Goal: Task Accomplishment & Management: Use online tool/utility

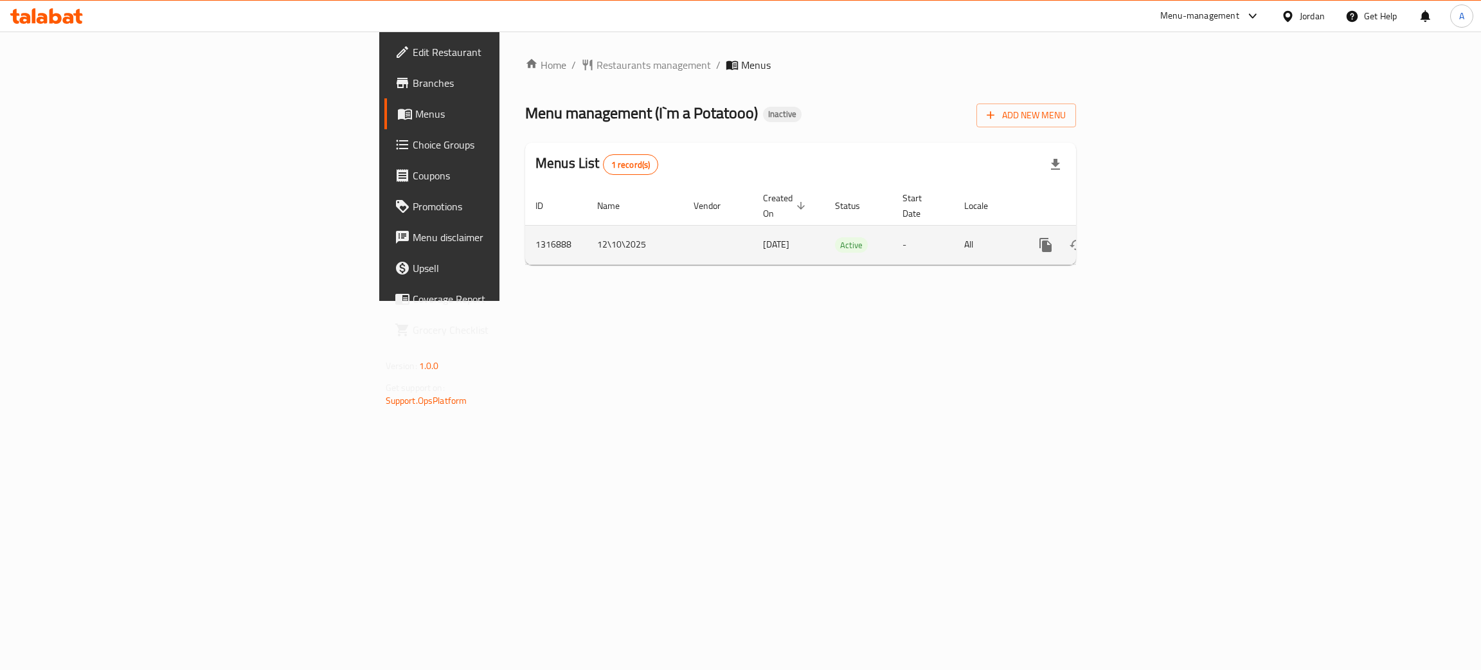
click at [1146, 237] on icon "enhanced table" at bounding box center [1137, 244] width 15 height 15
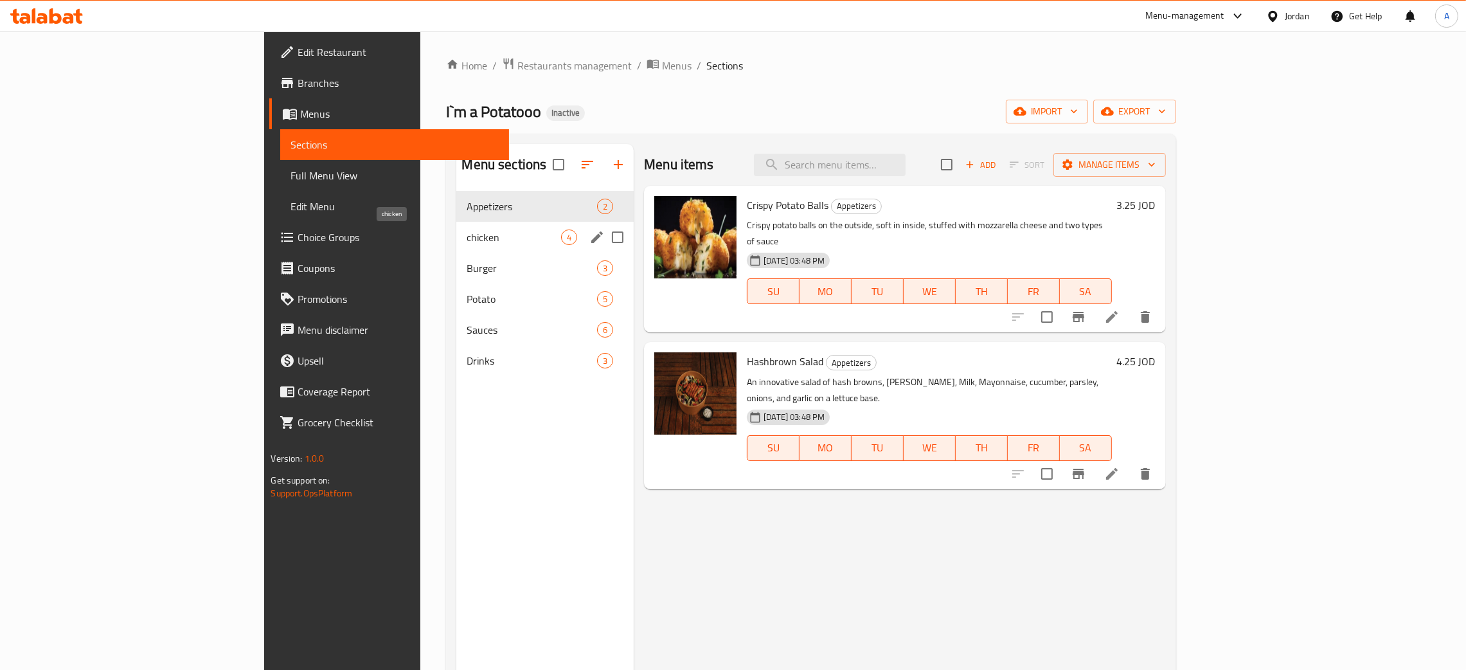
click at [467, 235] on span "chicken" at bounding box center [514, 236] width 94 height 15
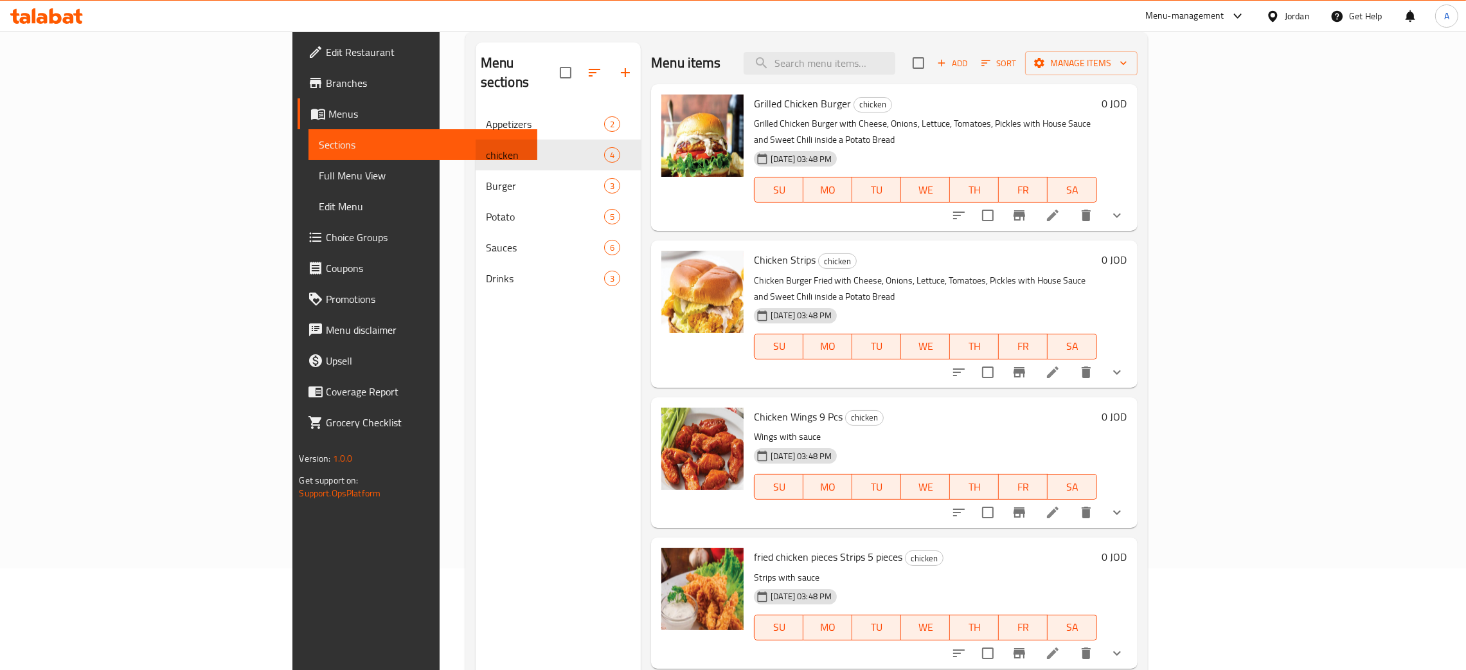
scroll to position [181, 0]
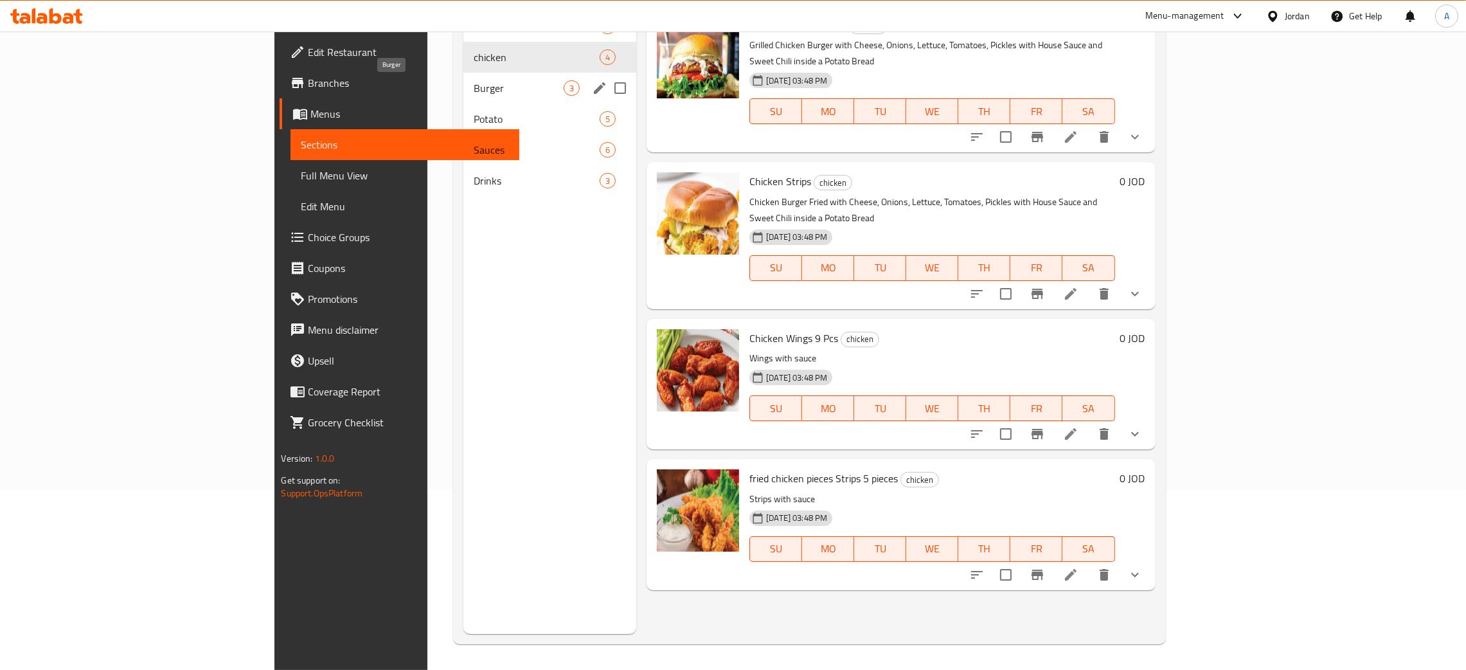
click at [474, 84] on span "Burger" at bounding box center [519, 87] width 90 height 15
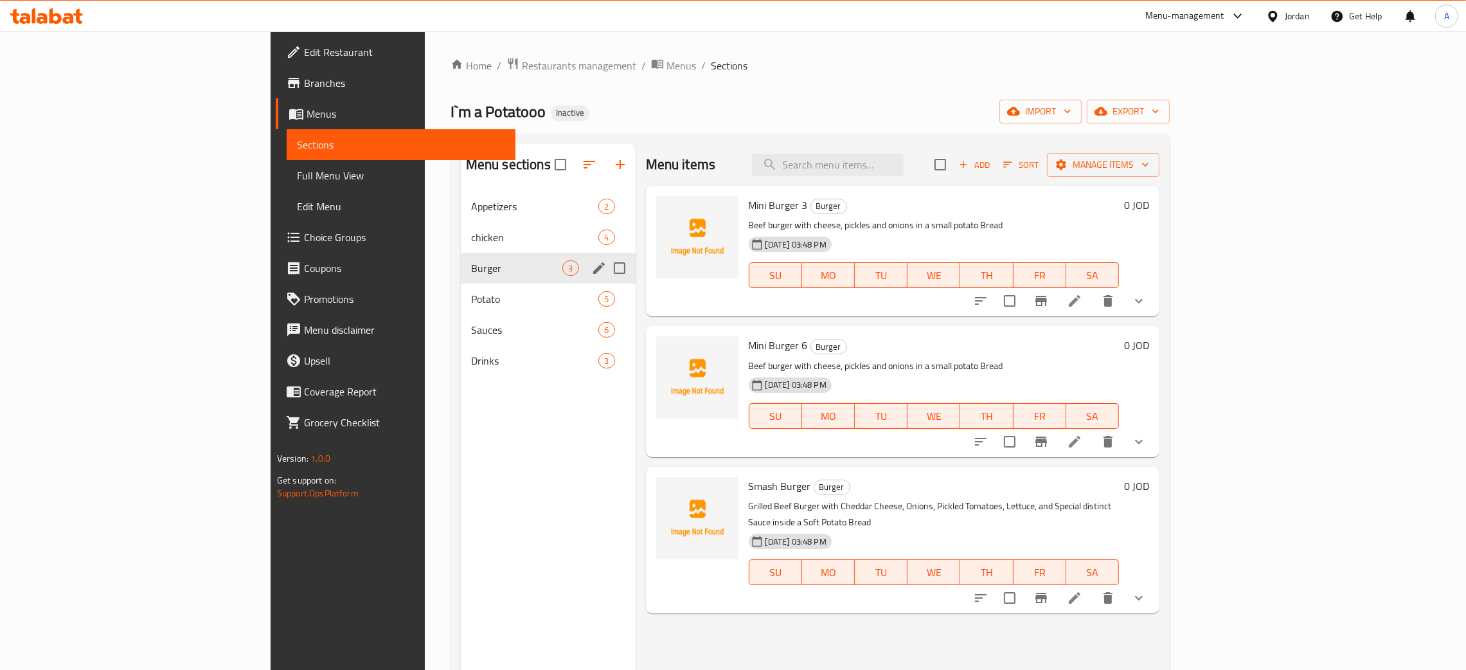
click at [461, 279] on div "Burger 3" at bounding box center [548, 268] width 175 height 31
click at [471, 292] on span "Potato" at bounding box center [517, 298] width 92 height 15
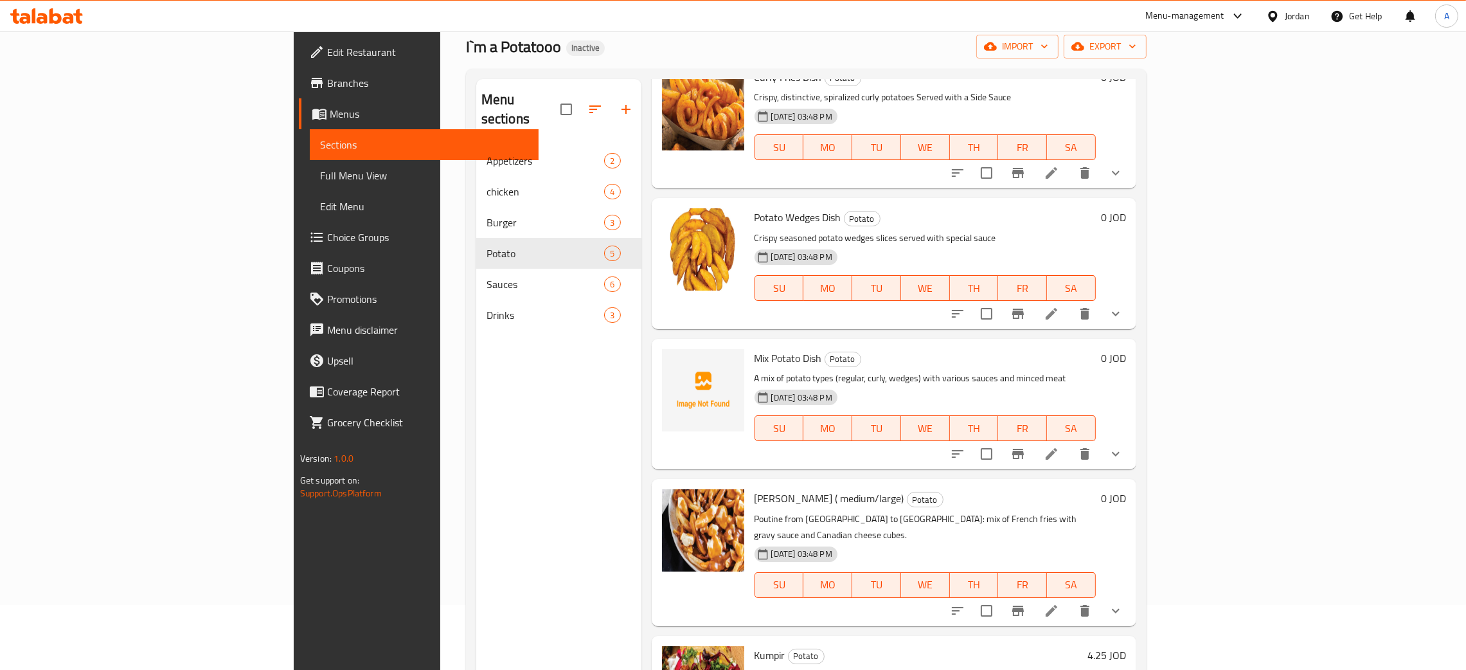
scroll to position [181, 0]
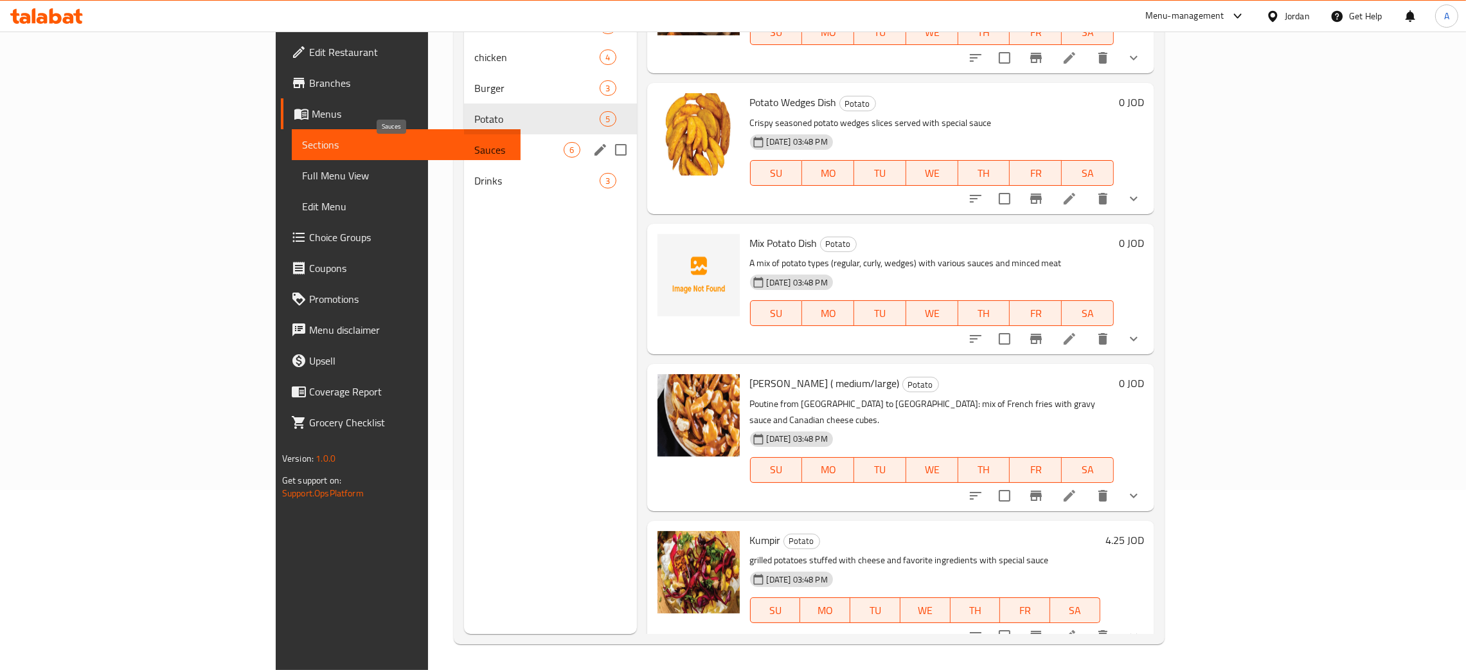
click at [474, 148] on span "Sauces" at bounding box center [518, 149] width 89 height 15
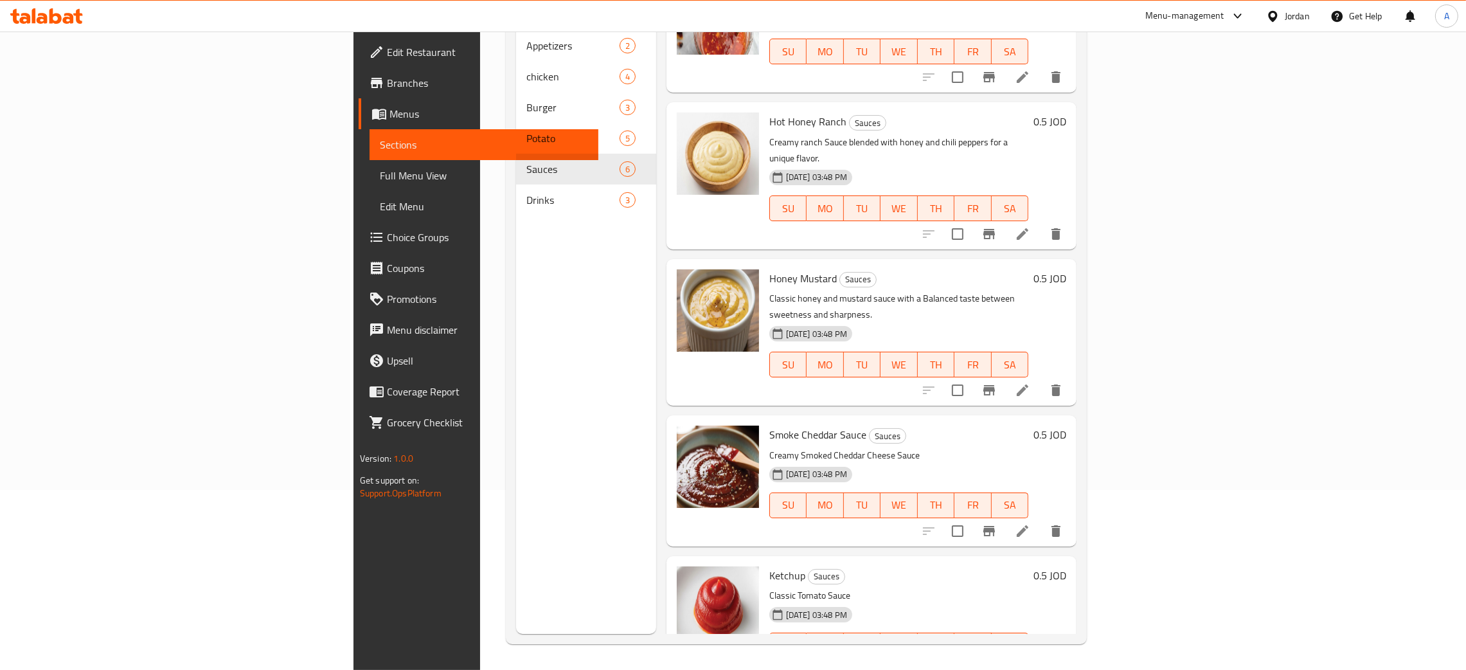
scroll to position [203, 0]
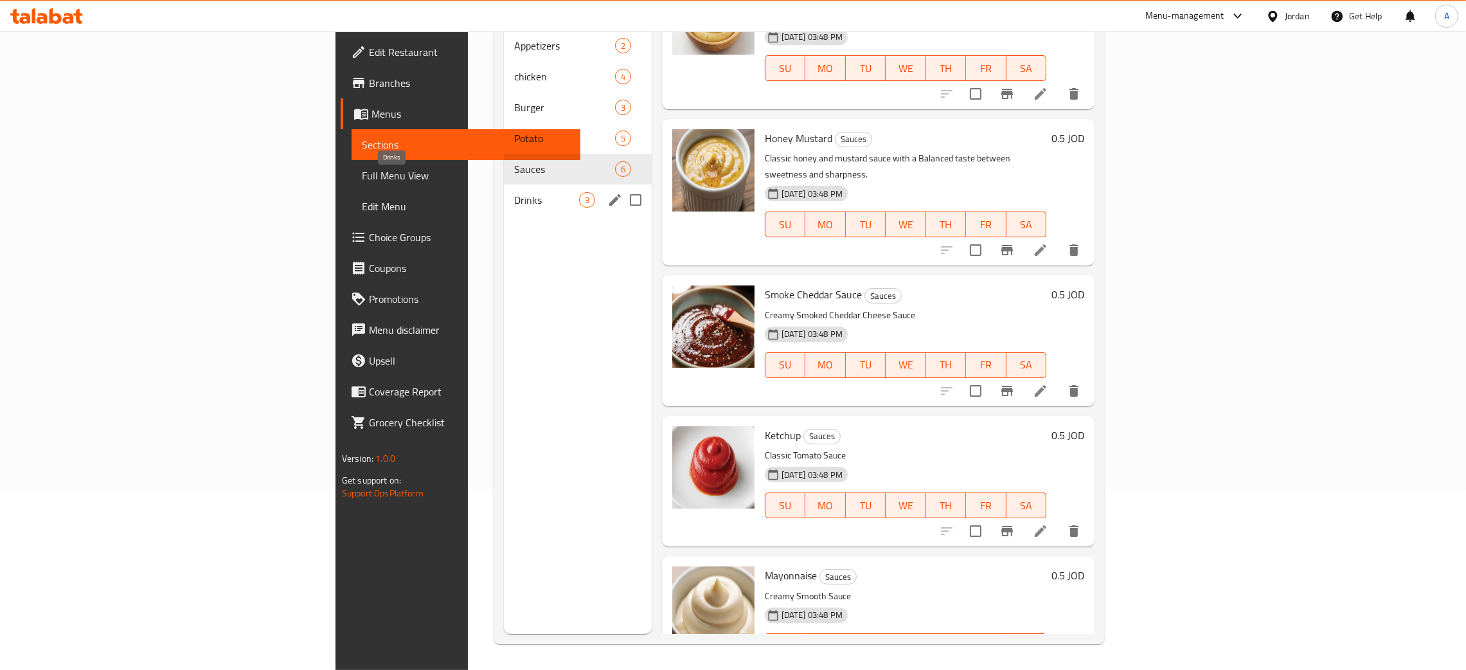
click at [514, 192] on span "Drinks" at bounding box center [546, 199] width 65 height 15
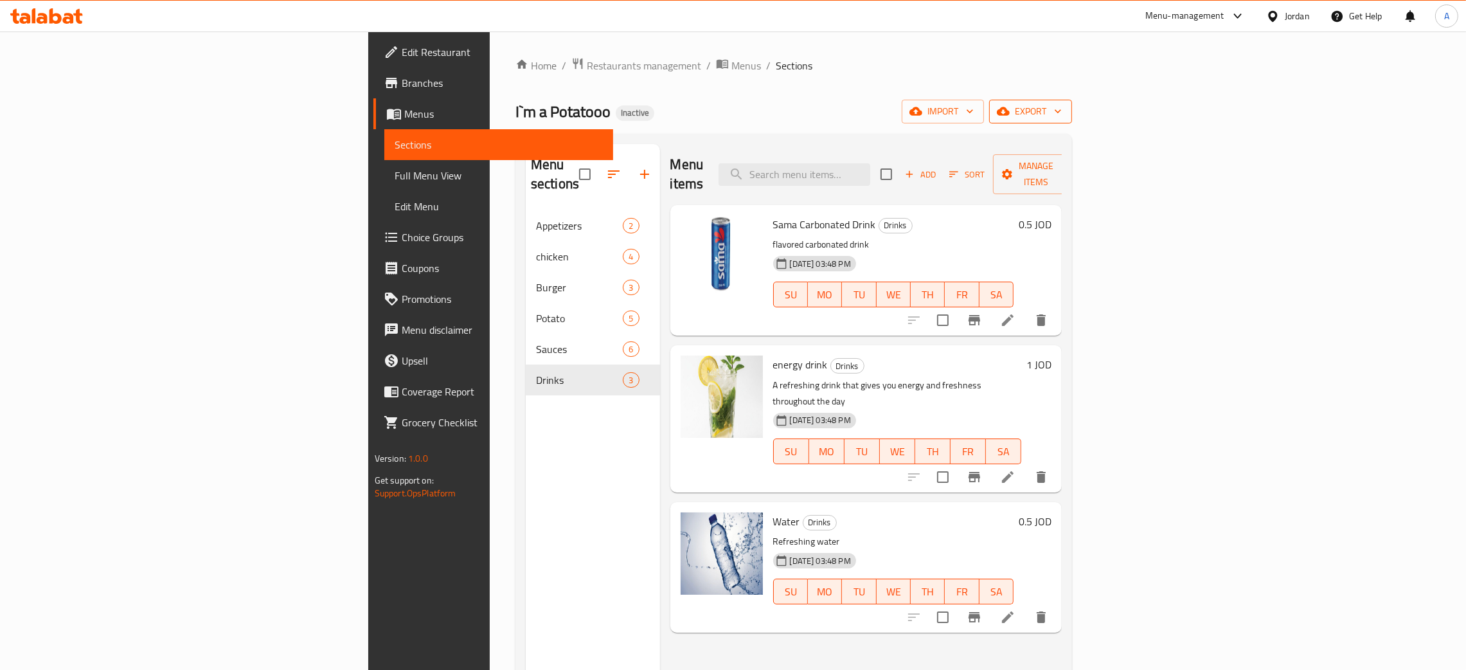
click at [1061, 111] on icon "button" at bounding box center [1058, 112] width 6 height 4
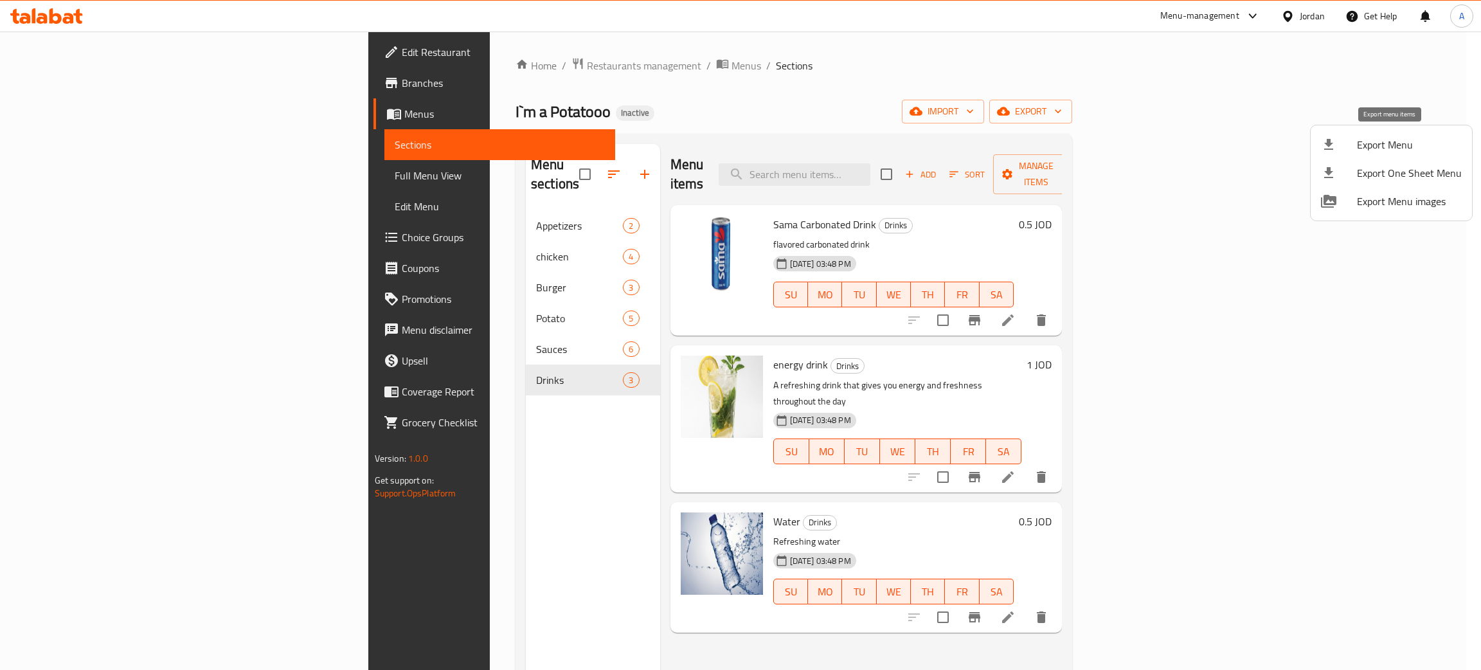
click at [1410, 144] on span "Export Menu" at bounding box center [1409, 144] width 105 height 15
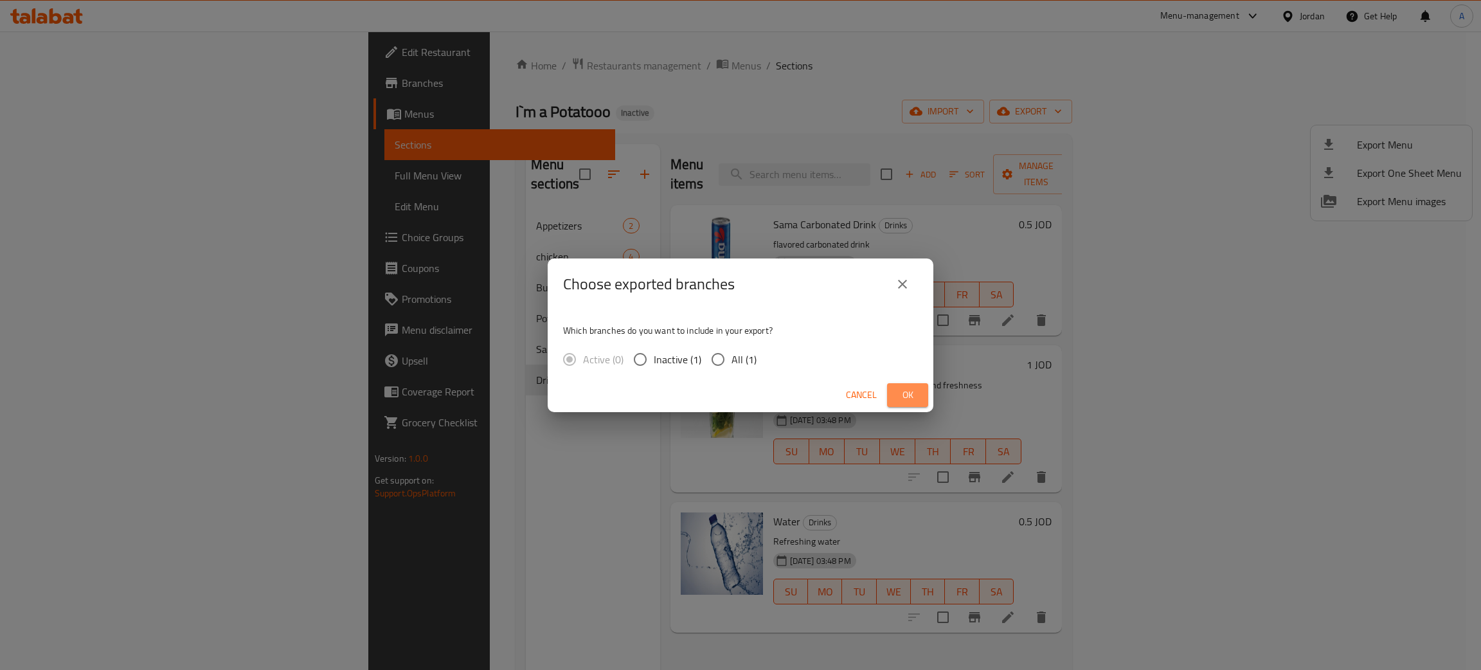
click at [898, 391] on span "Ok" at bounding box center [907, 395] width 21 height 16
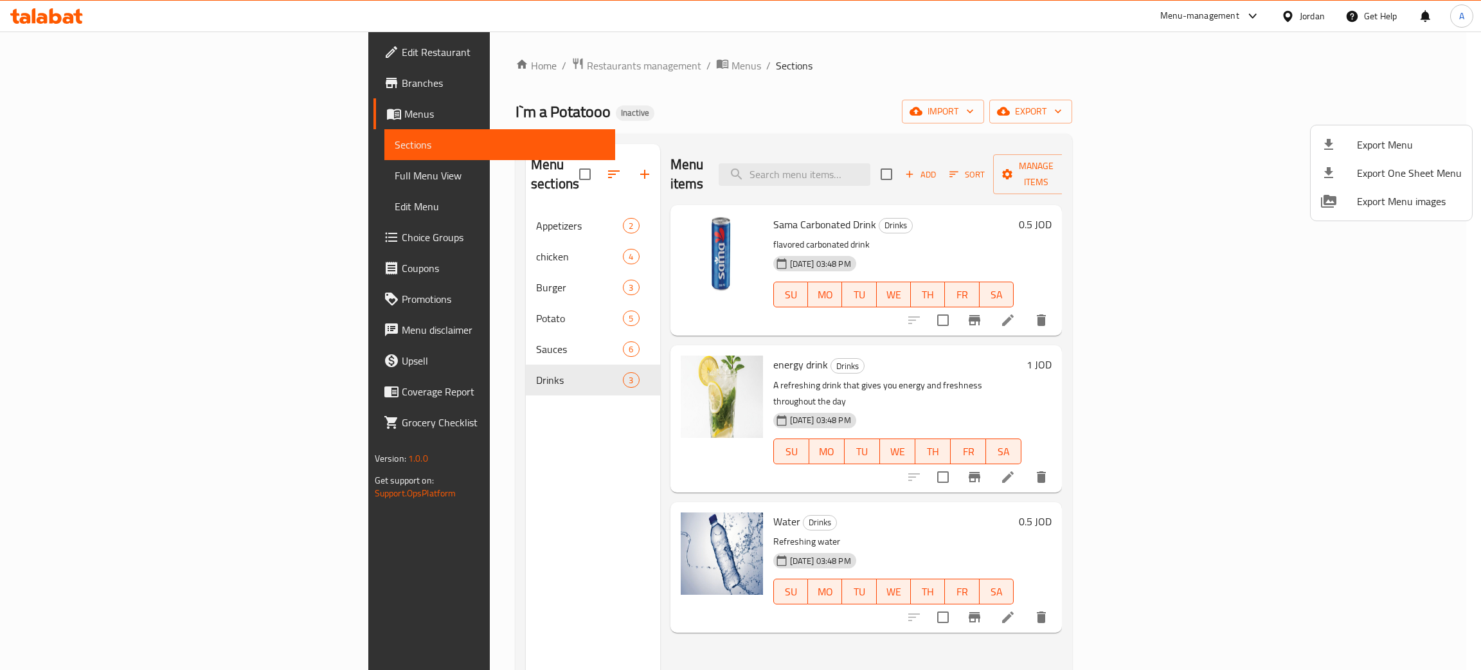
click at [346, 330] on div at bounding box center [740, 335] width 1481 height 670
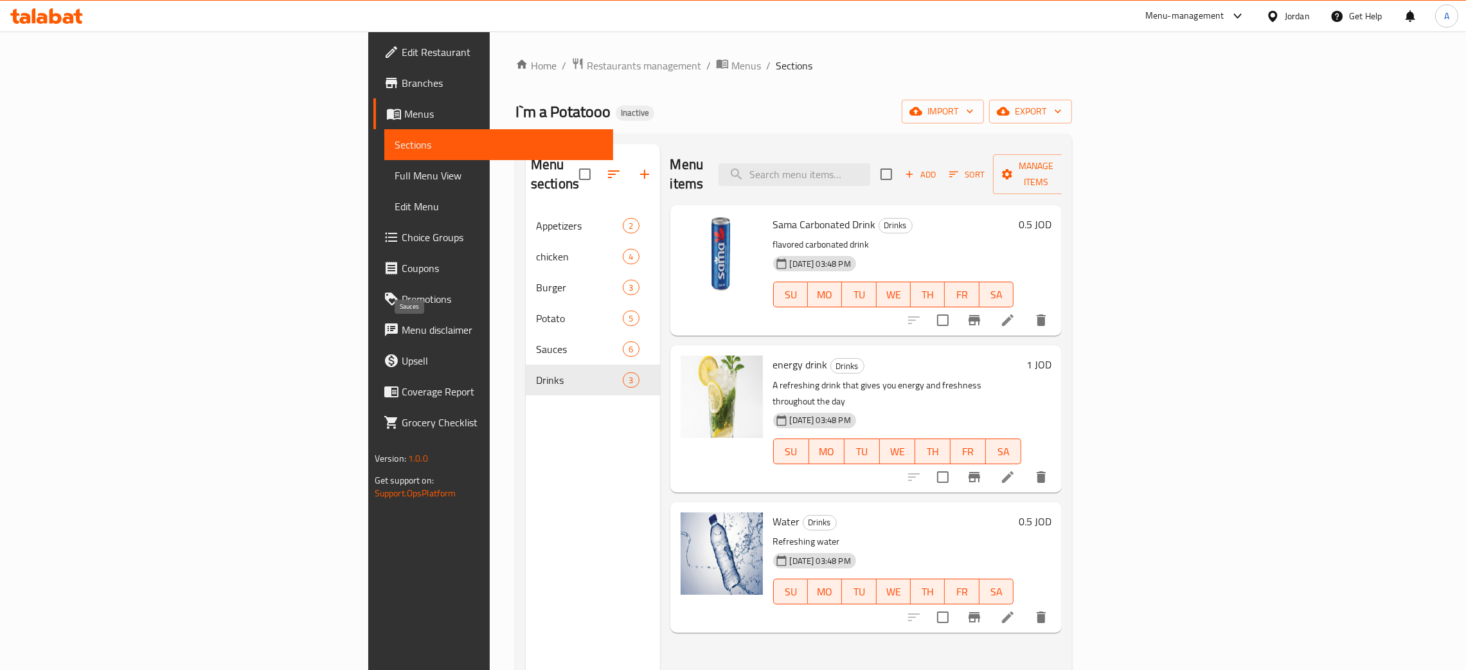
click at [536, 341] on span "Sauces" at bounding box center [579, 348] width 87 height 15
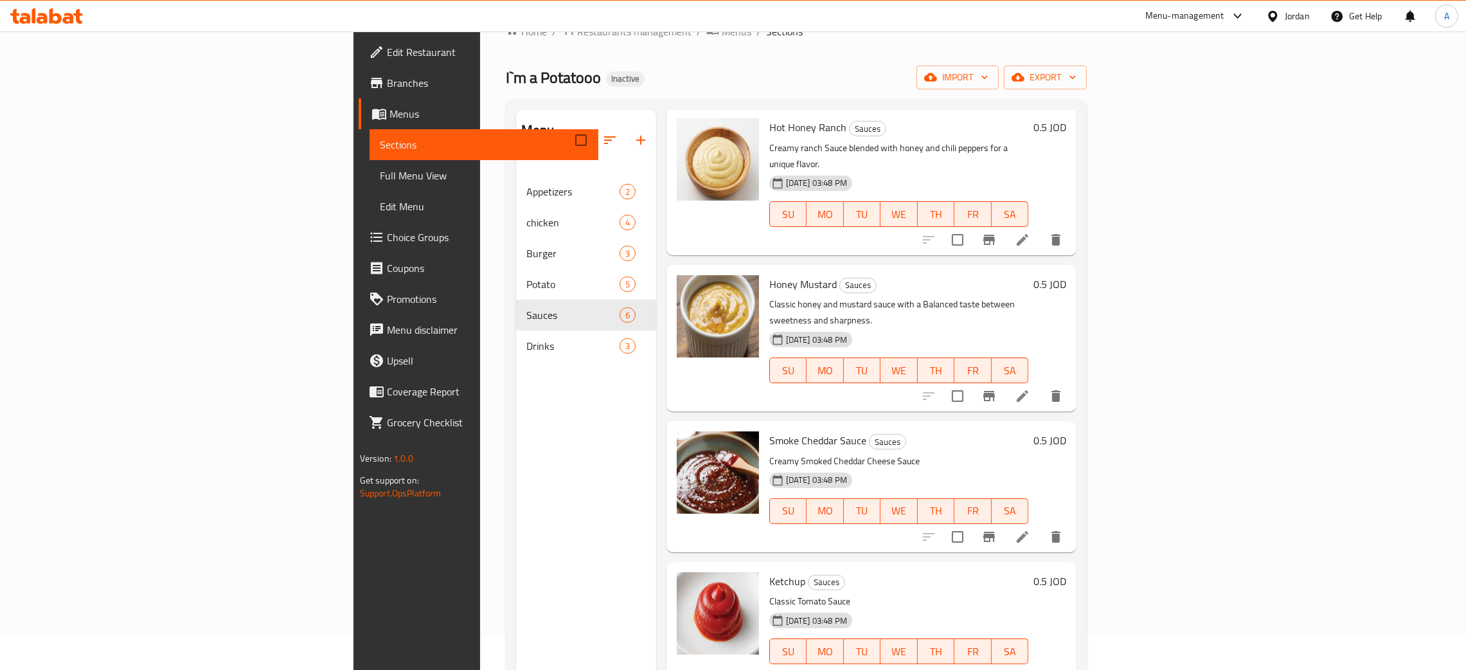
scroll to position [181, 0]
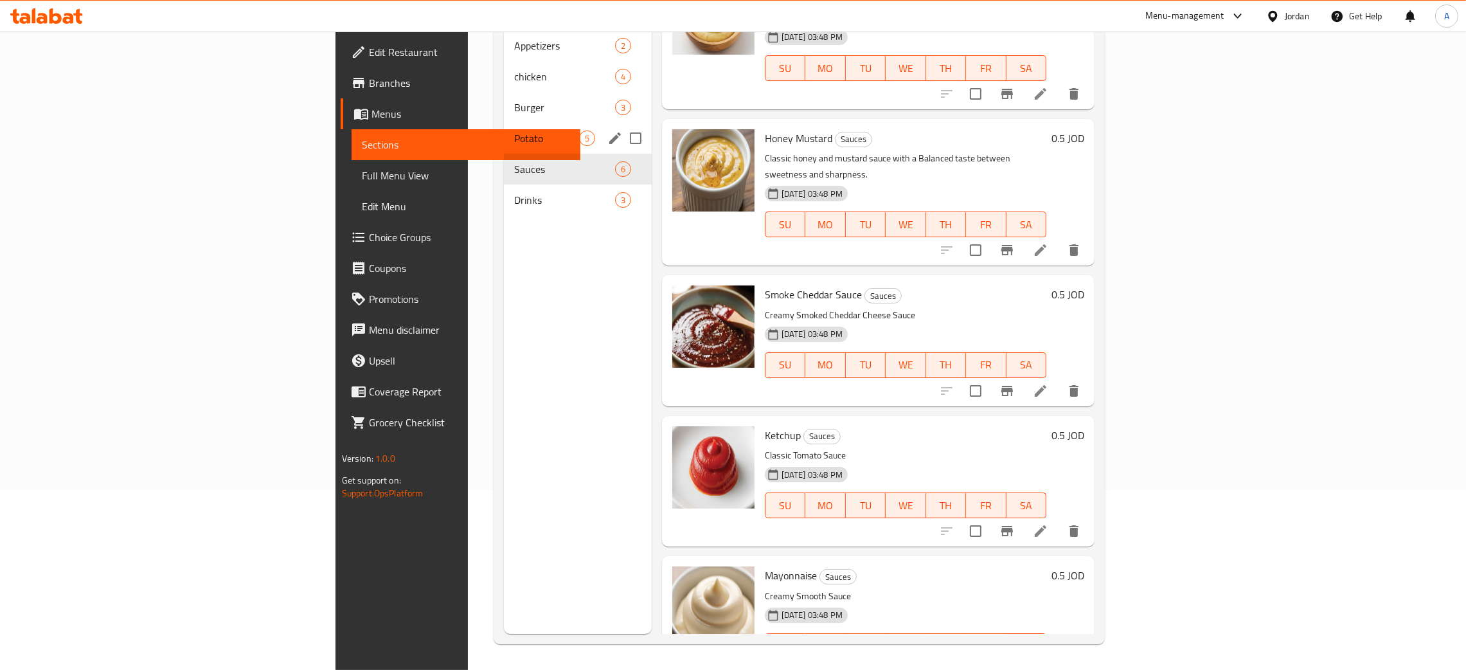
click at [514, 130] on span "Potato" at bounding box center [546, 137] width 65 height 15
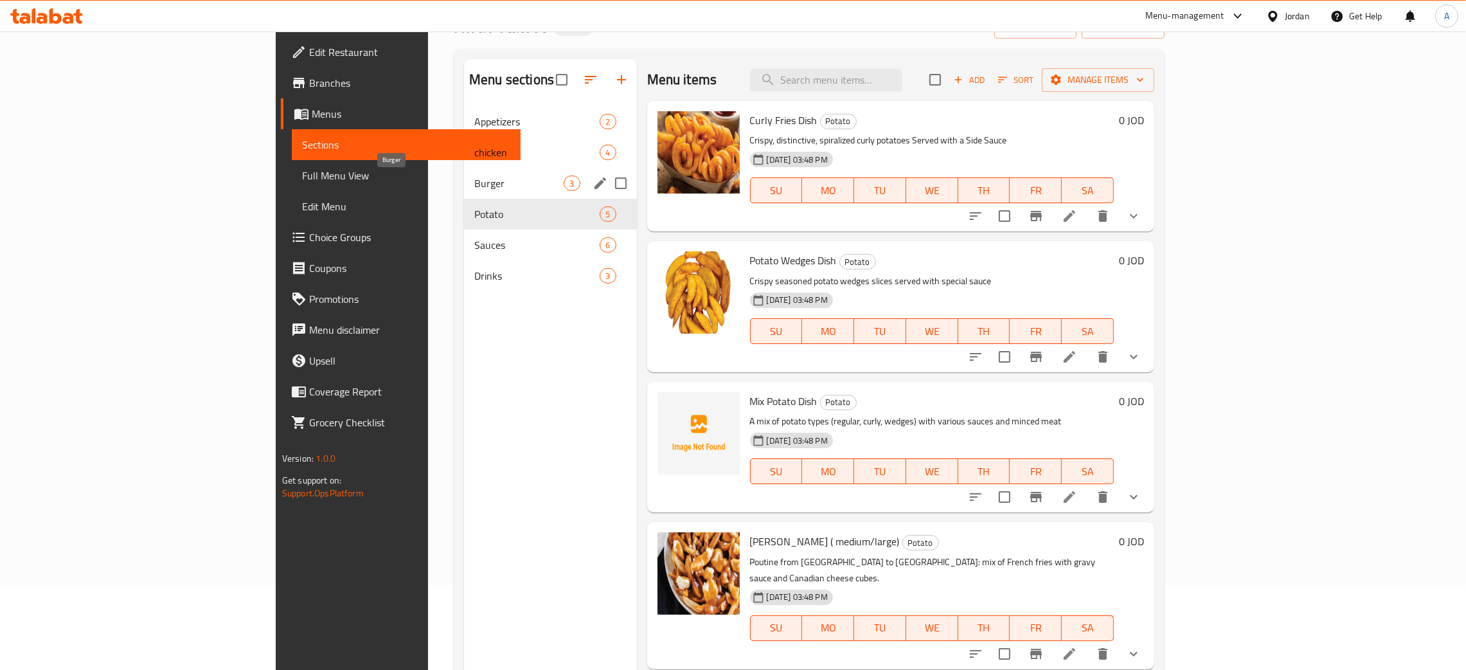
click at [474, 179] on span "Burger" at bounding box center [518, 182] width 89 height 15
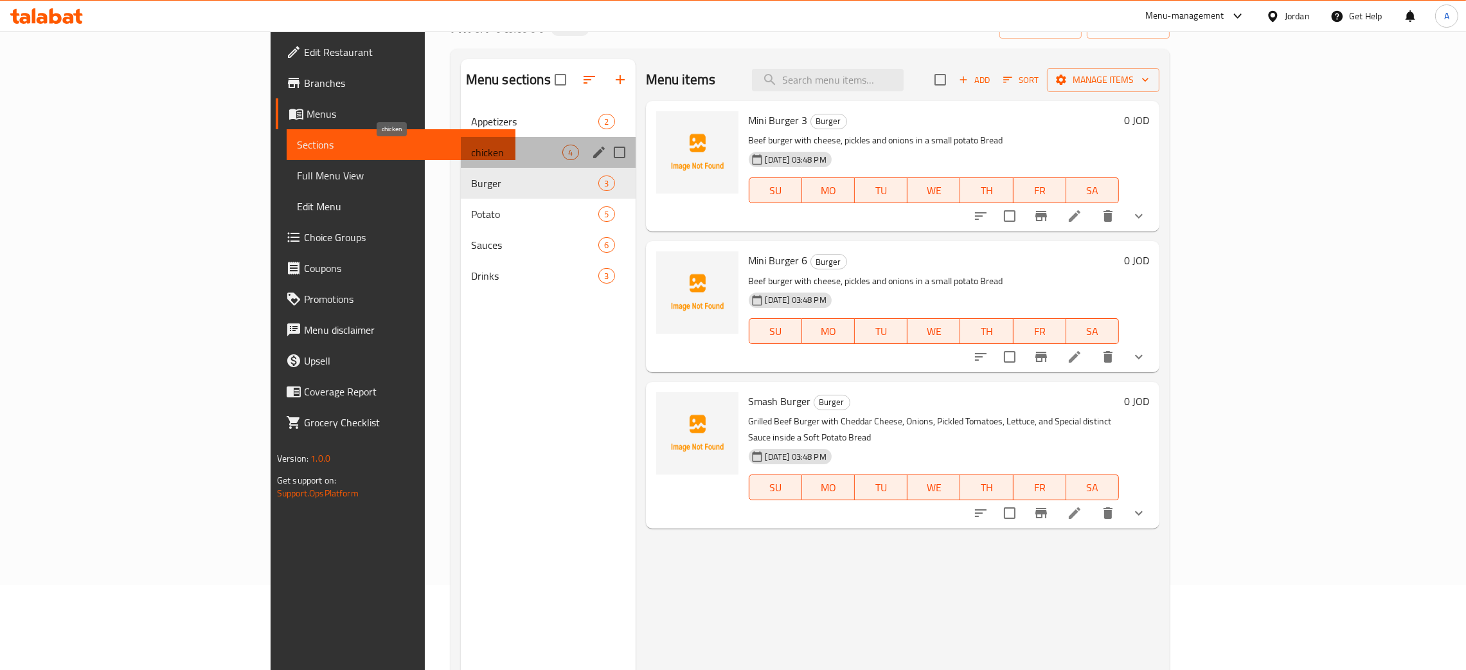
click at [471, 158] on span "chicken" at bounding box center [517, 152] width 92 height 15
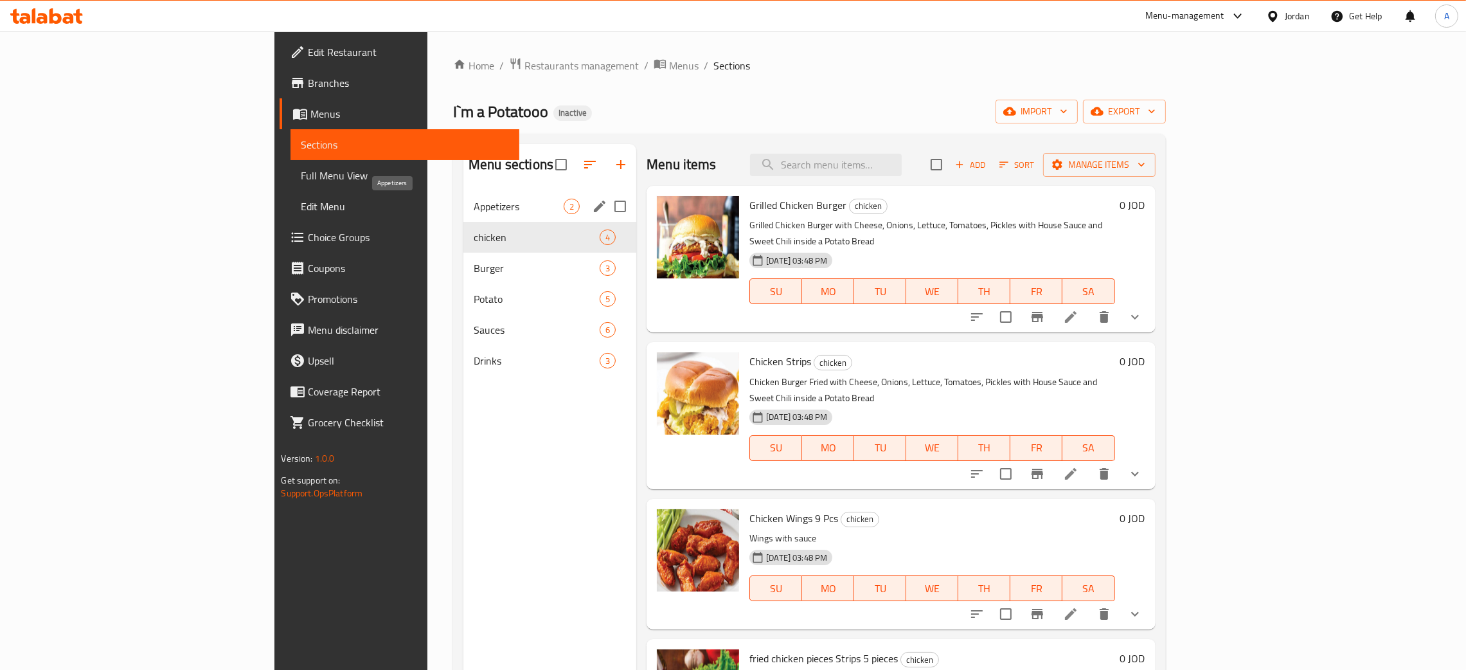
click at [474, 203] on span "Appetizers" at bounding box center [519, 206] width 90 height 15
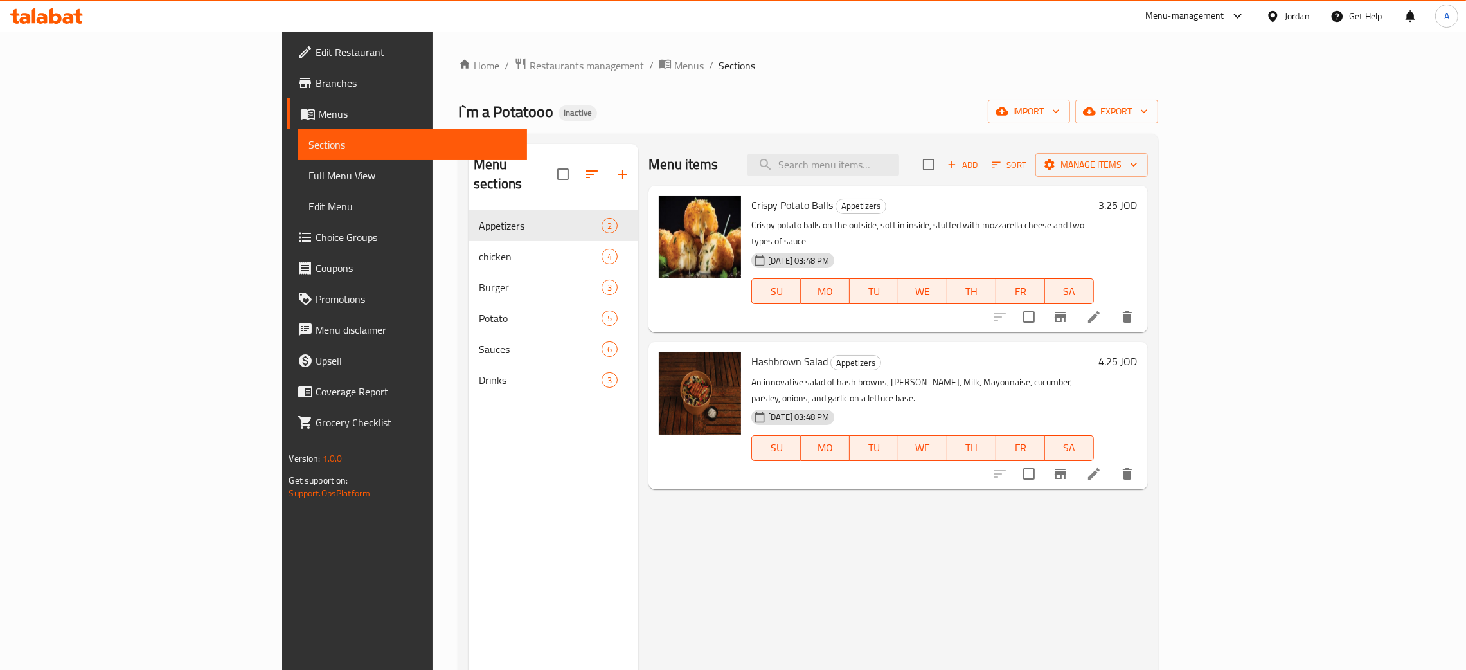
scroll to position [181, 0]
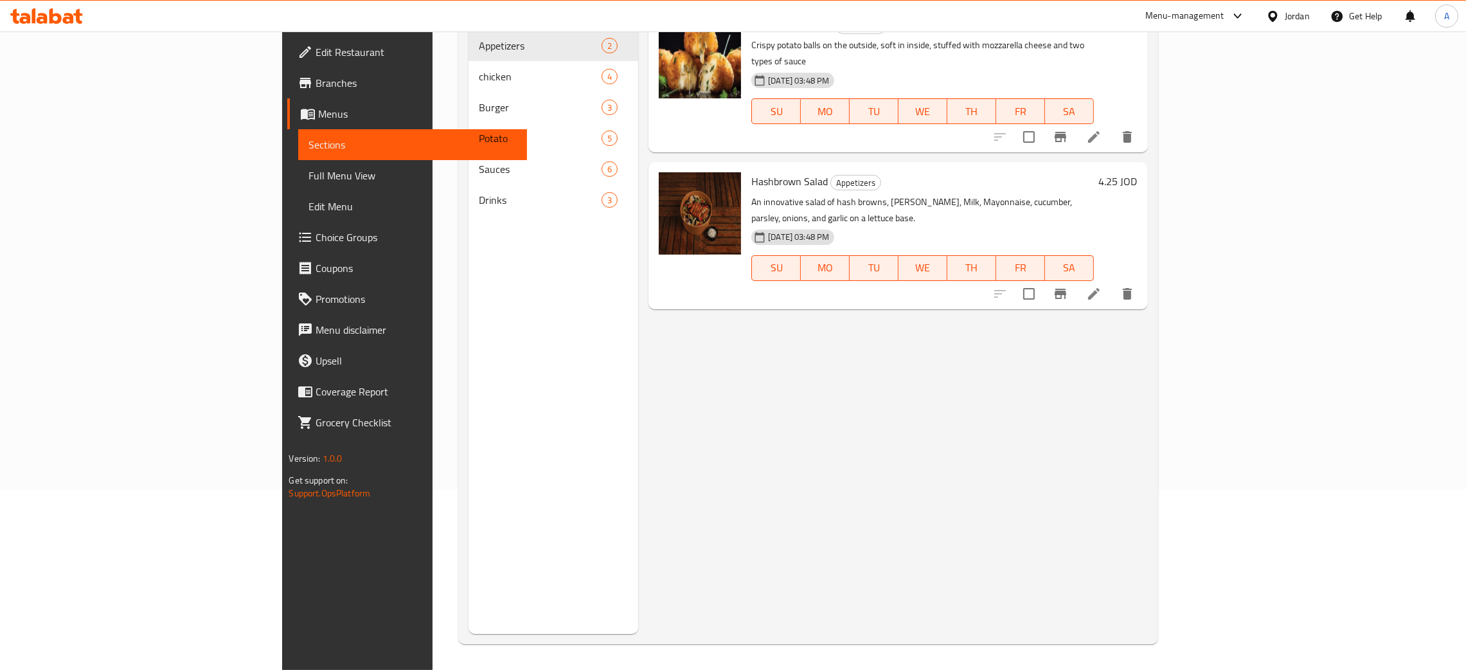
click at [468, 195] on div "Drinks 3" at bounding box center [553, 199] width 170 height 31
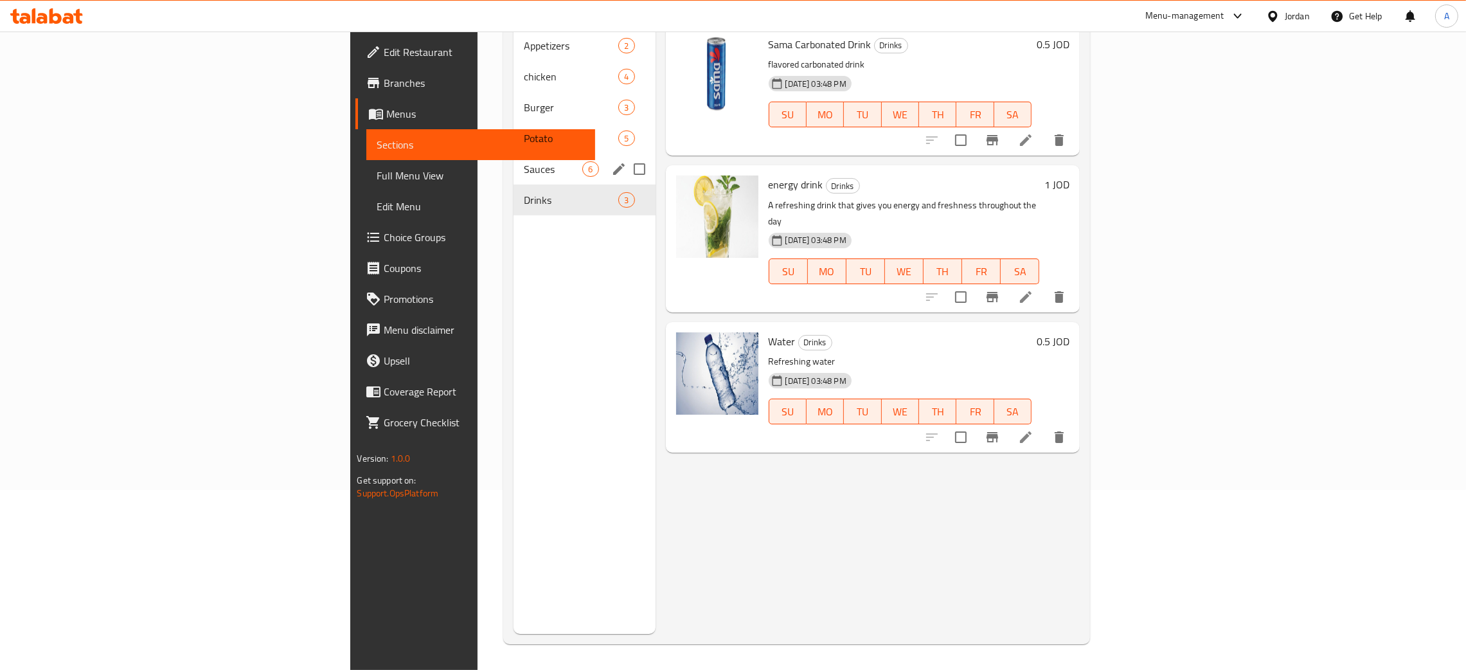
click at [513, 159] on div "Sauces 6" at bounding box center [583, 169] width 141 height 31
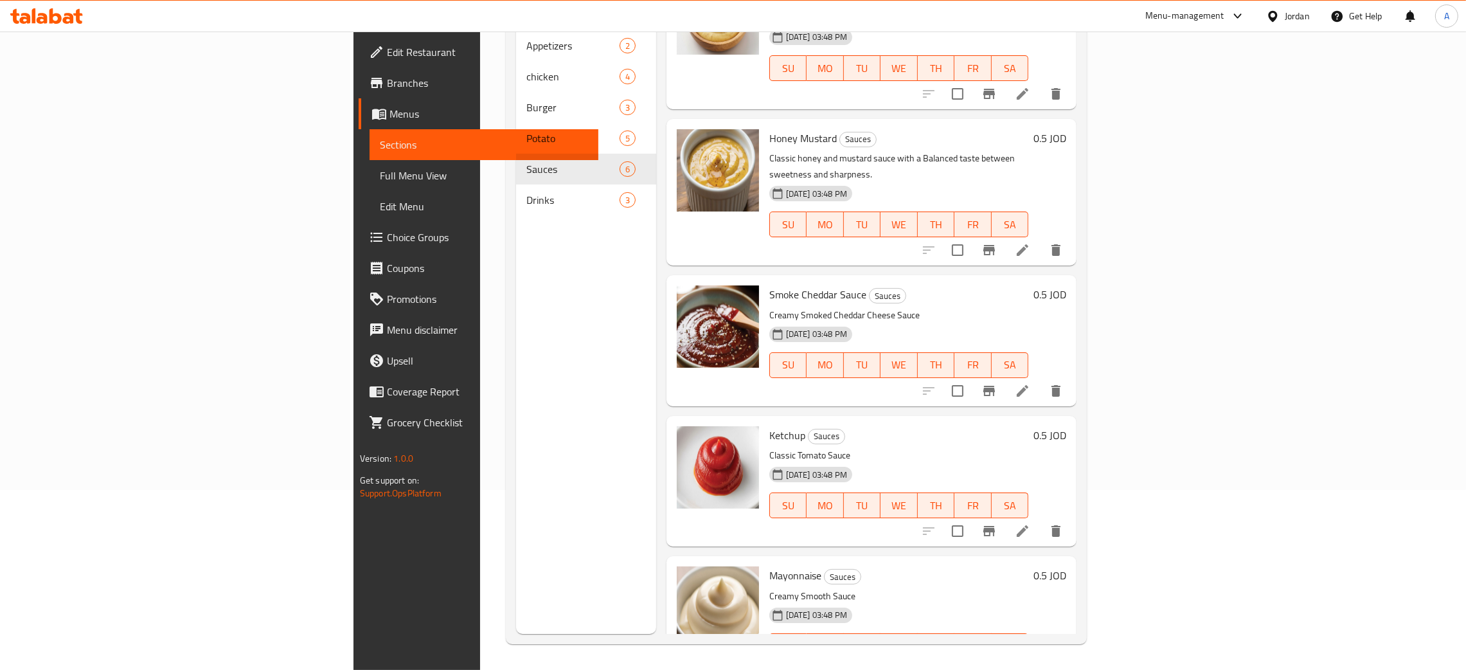
scroll to position [85, 0]
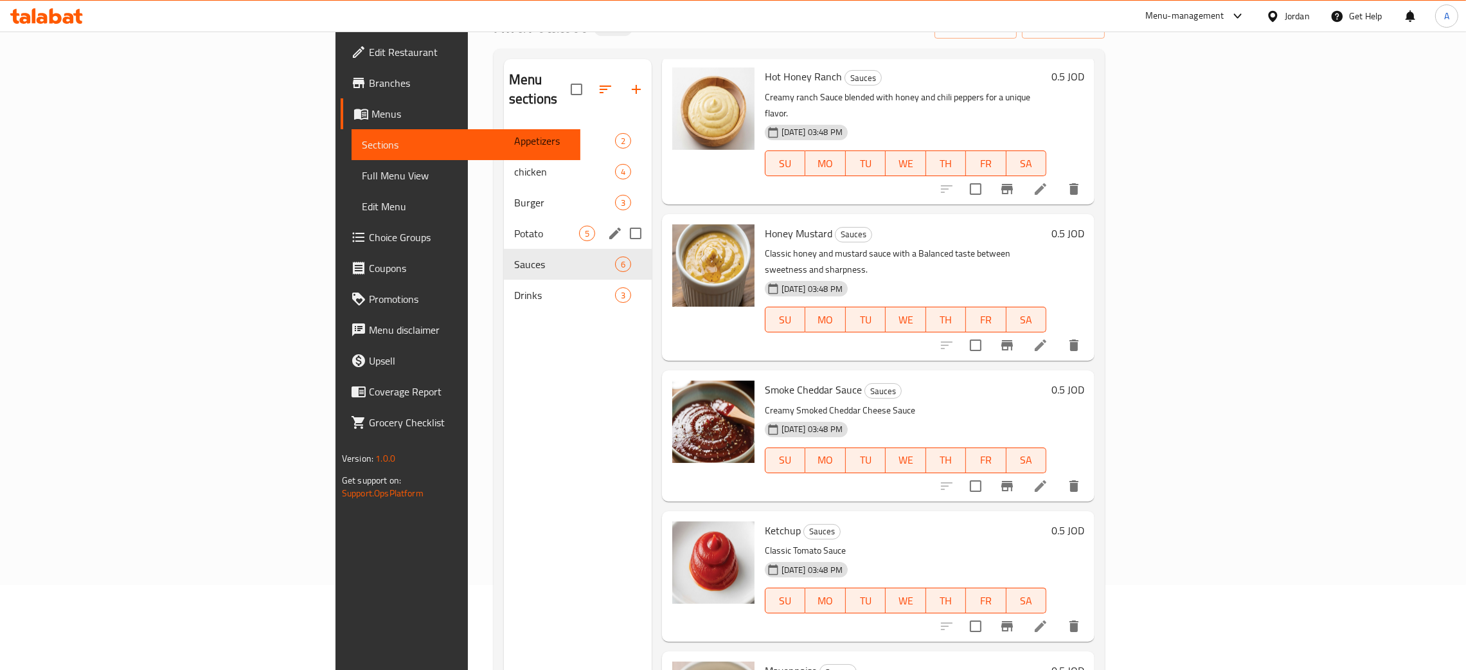
click at [514, 226] on span "Potato" at bounding box center [546, 233] width 65 height 15
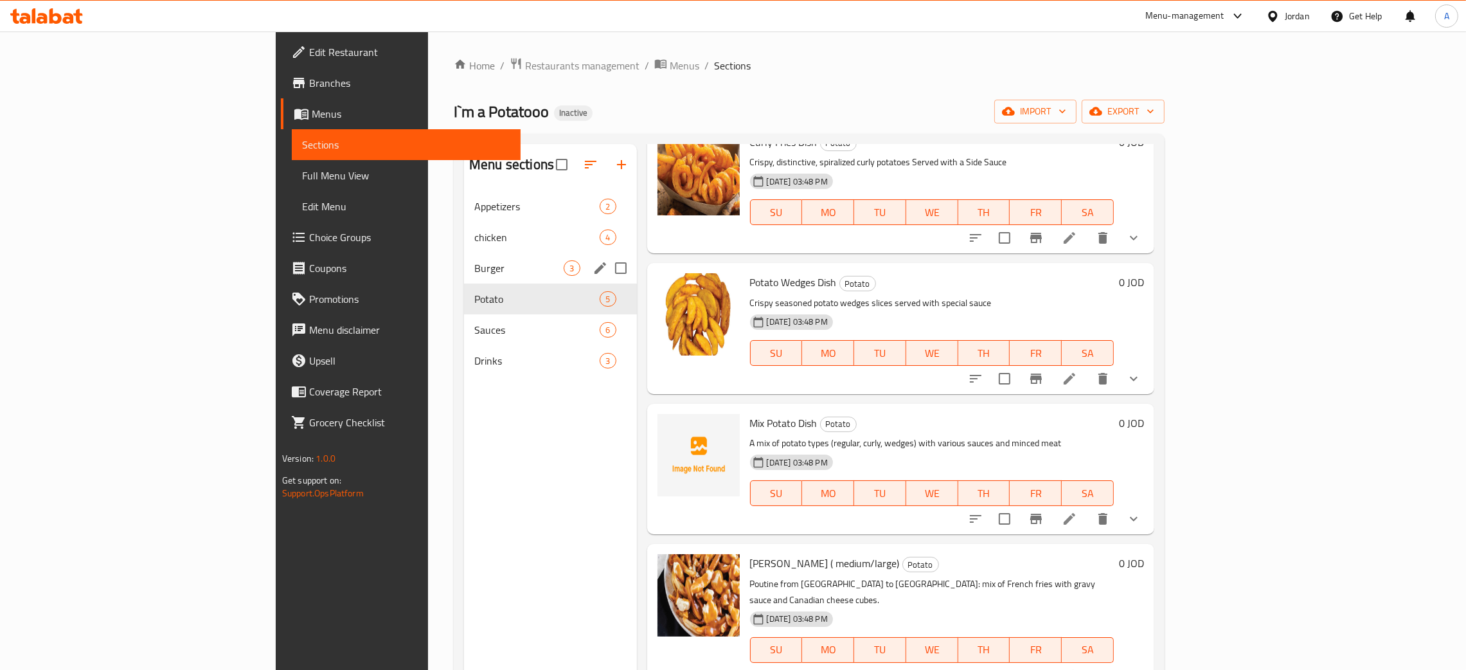
click at [474, 262] on span "Burger" at bounding box center [518, 267] width 89 height 15
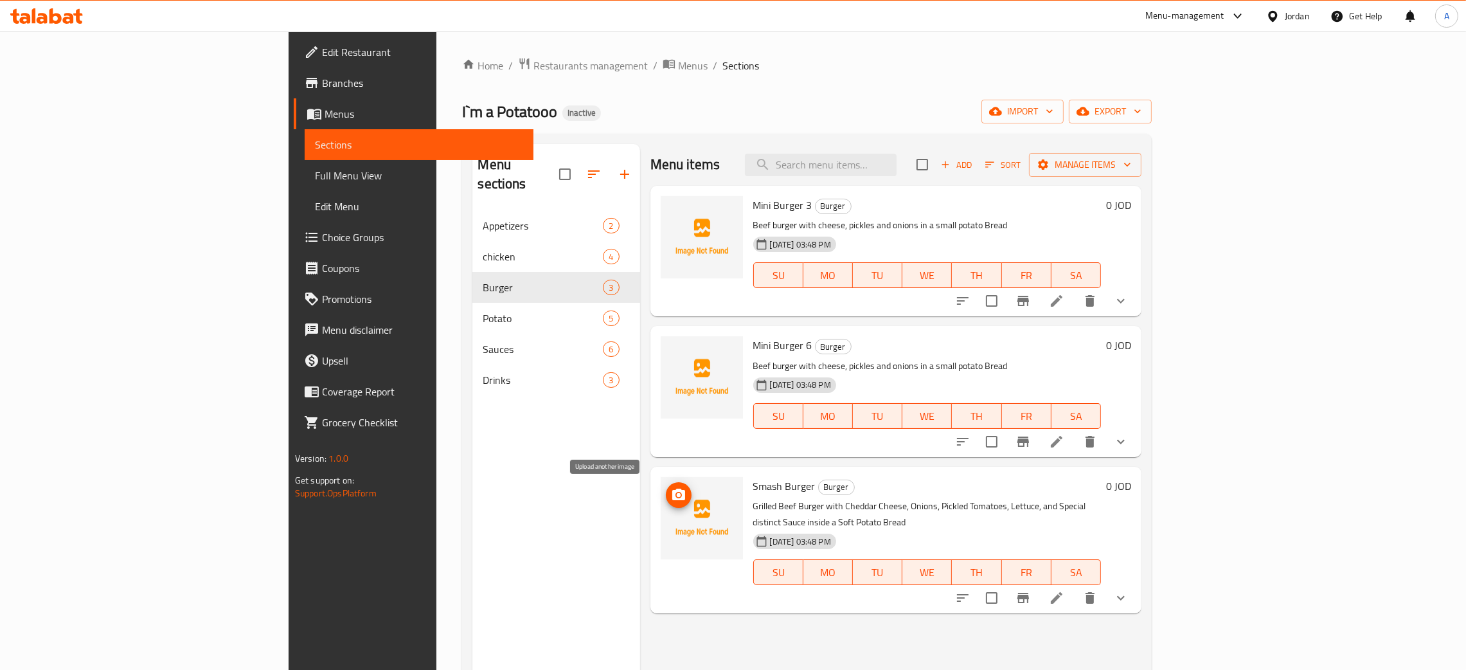
click at [672, 492] on icon "upload picture" at bounding box center [678, 494] width 13 height 12
click at [58, 17] on icon at bounding box center [55, 15] width 12 height 15
click at [671, 494] on icon "upload picture" at bounding box center [678, 494] width 15 height 15
click at [672, 490] on icon "upload picture" at bounding box center [678, 494] width 13 height 12
click at [322, 45] on span "Edit Restaurant" at bounding box center [422, 51] width 201 height 15
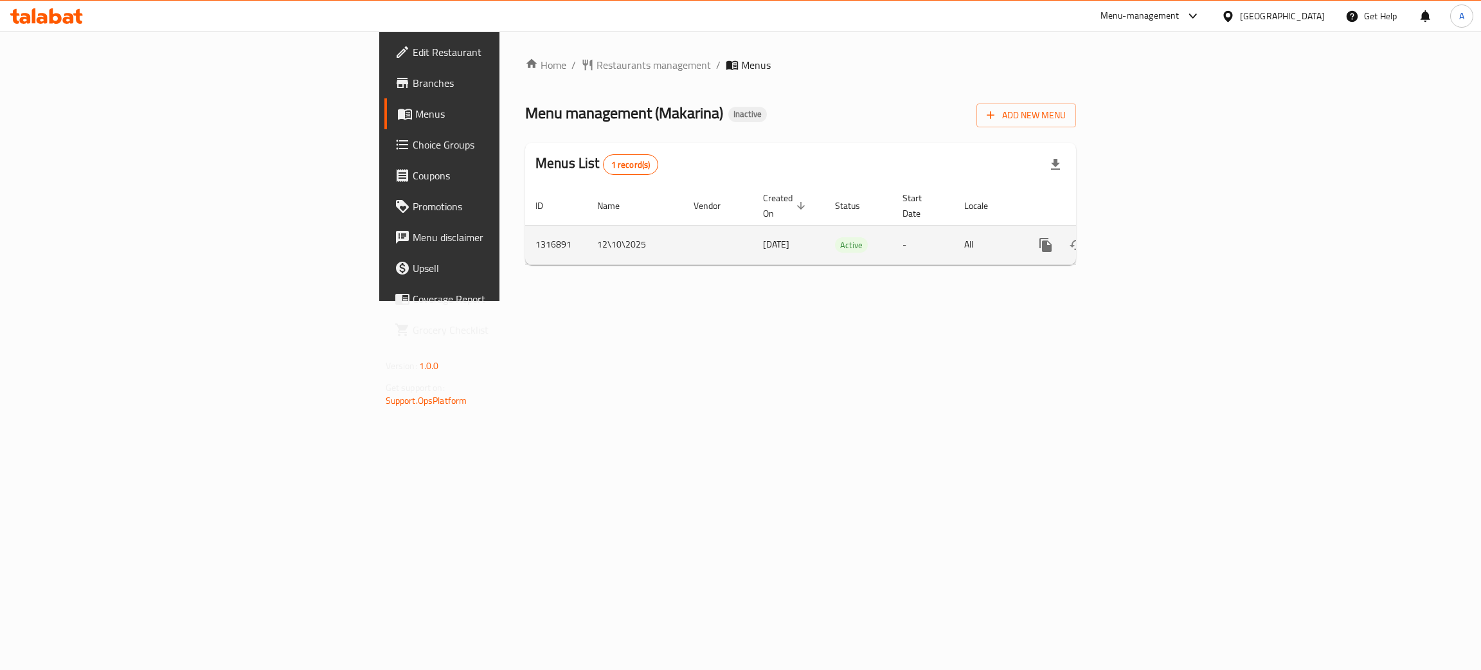
click at [1146, 237] on icon "enhanced table" at bounding box center [1137, 244] width 15 height 15
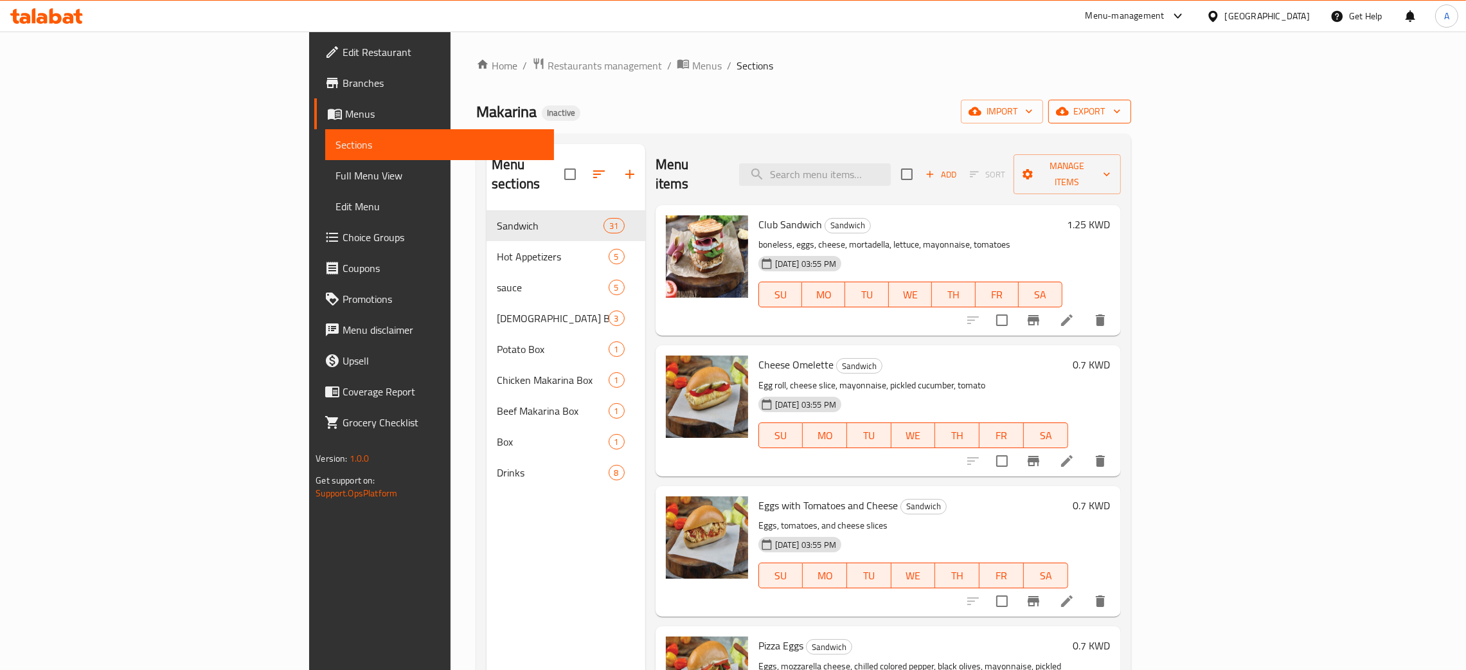
click at [1120, 111] on icon "button" at bounding box center [1117, 112] width 6 height 4
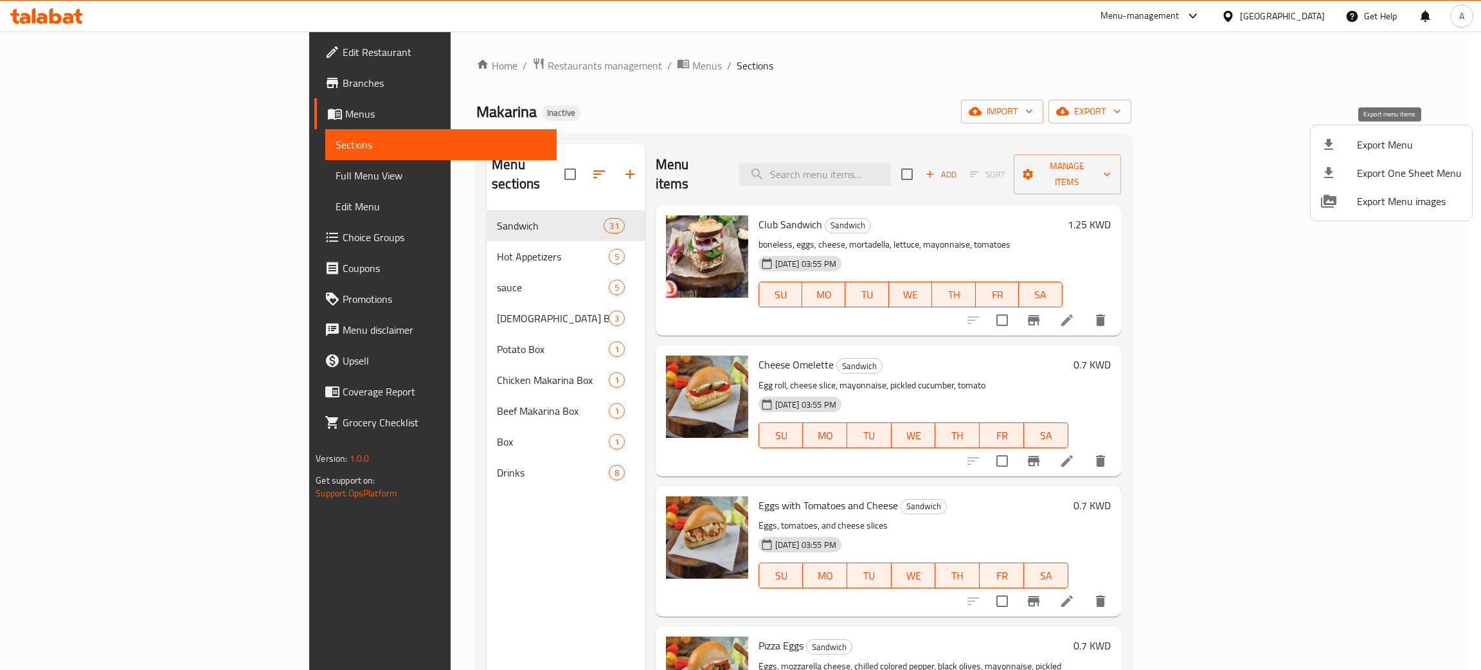
click at [1387, 139] on span "Export Menu" at bounding box center [1409, 144] width 105 height 15
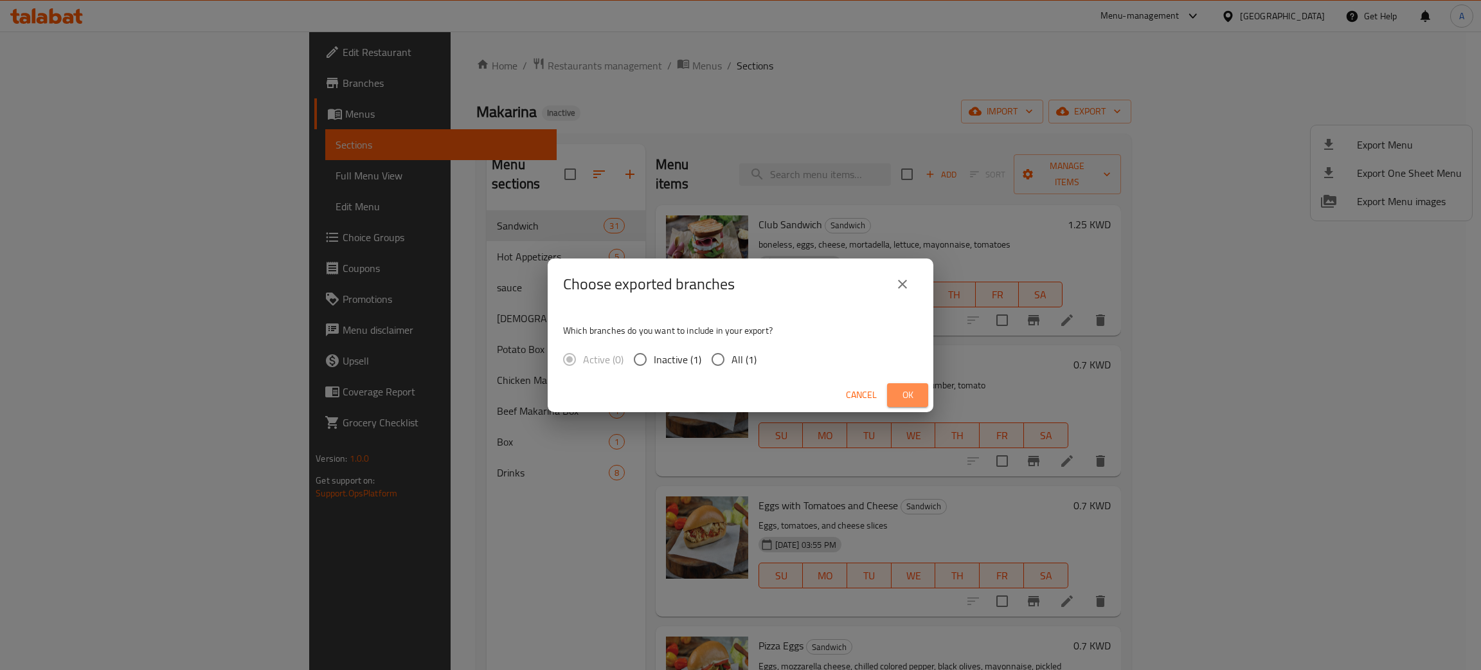
click at [907, 397] on span "Ok" at bounding box center [907, 395] width 21 height 16
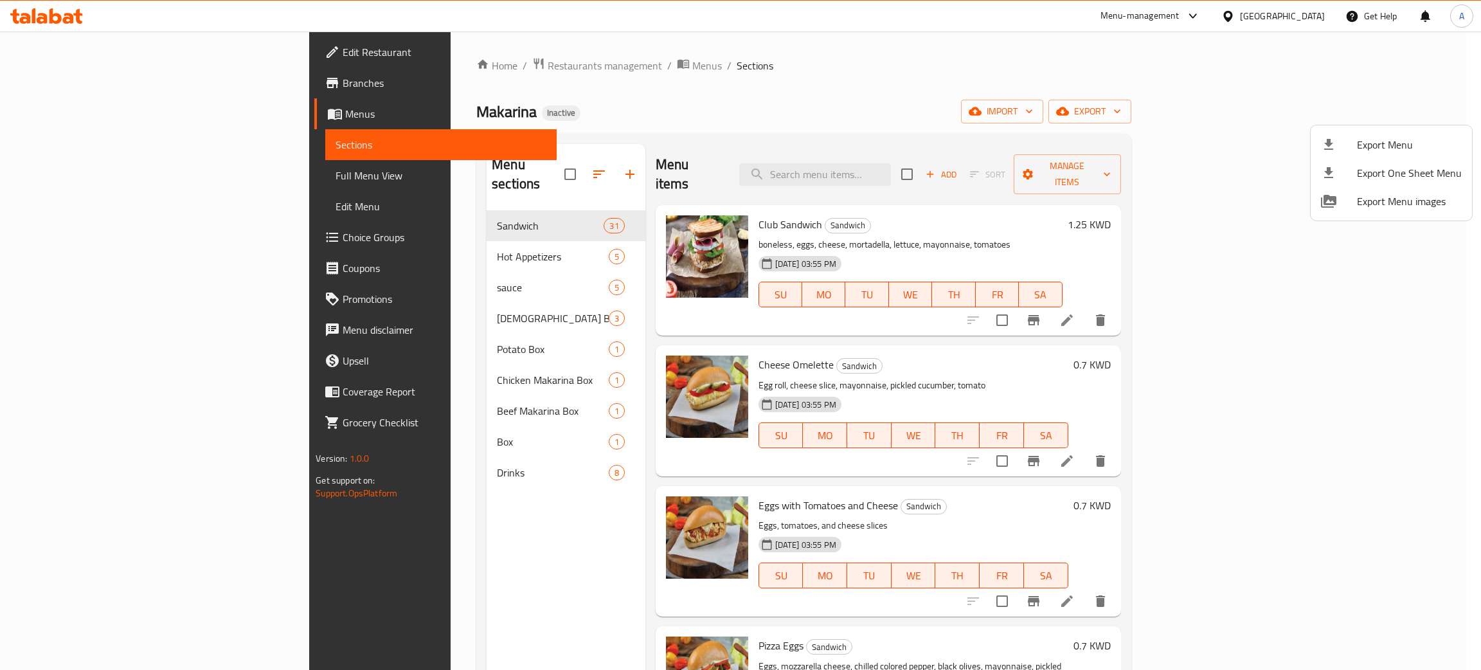
drag, startPoint x: 618, startPoint y: 76, endPoint x: 620, endPoint y: 8, distance: 68.8
click at [618, 69] on div at bounding box center [740, 335] width 1481 height 670
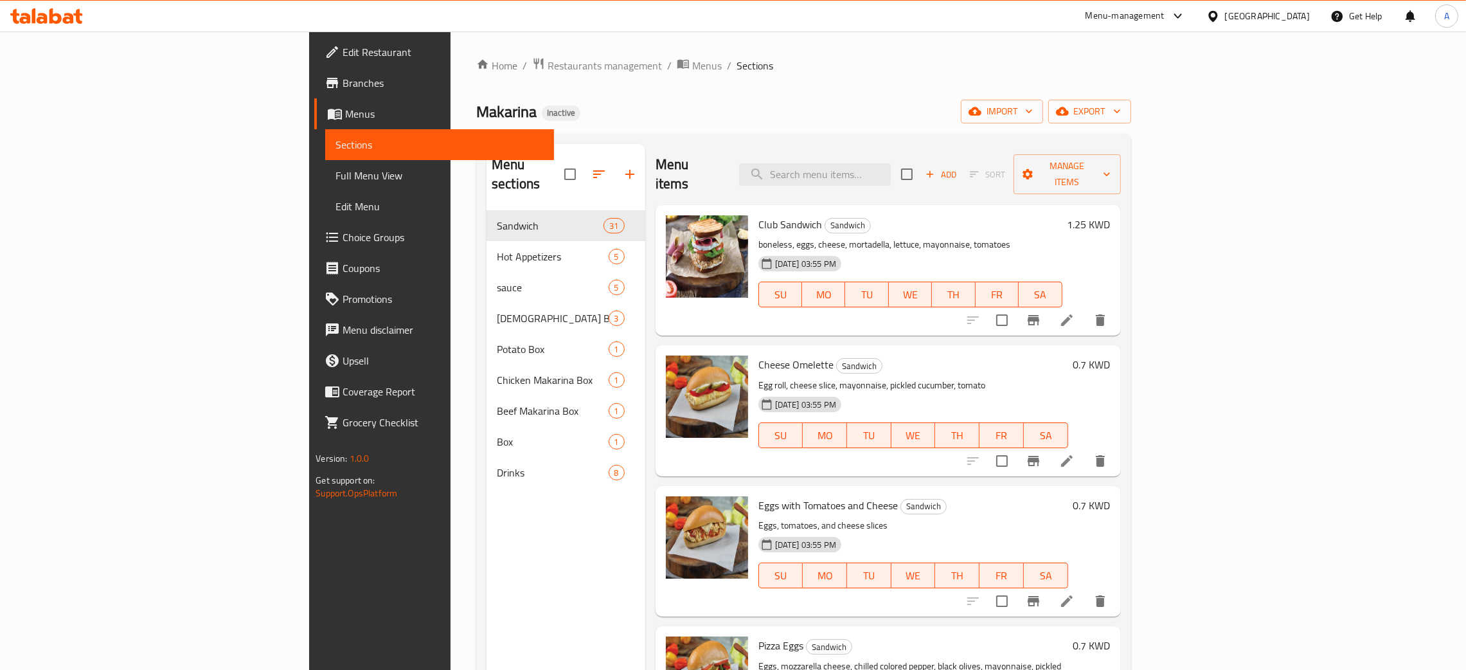
click at [343, 84] on span "Branches" at bounding box center [443, 82] width 201 height 15
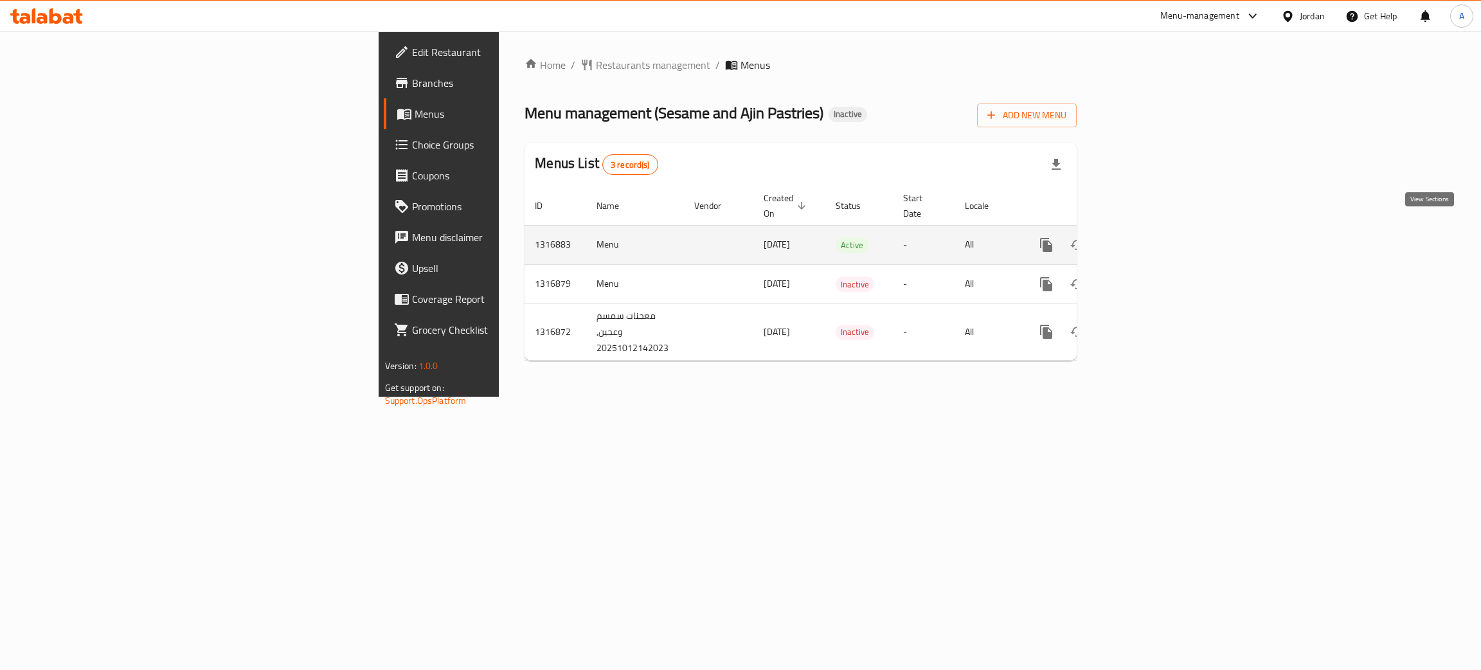
click at [1145, 239] on icon "enhanced table" at bounding box center [1139, 245] width 12 height 12
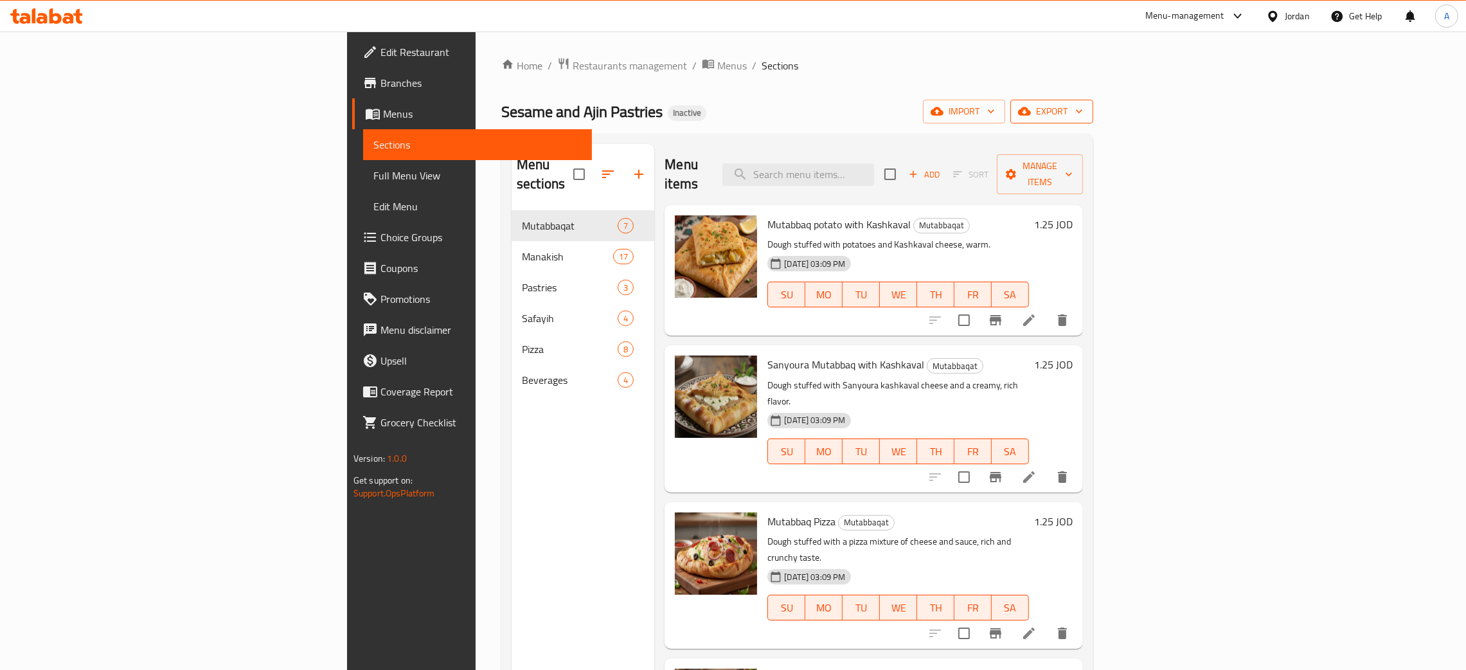
click at [1085, 111] on icon "button" at bounding box center [1079, 111] width 13 height 13
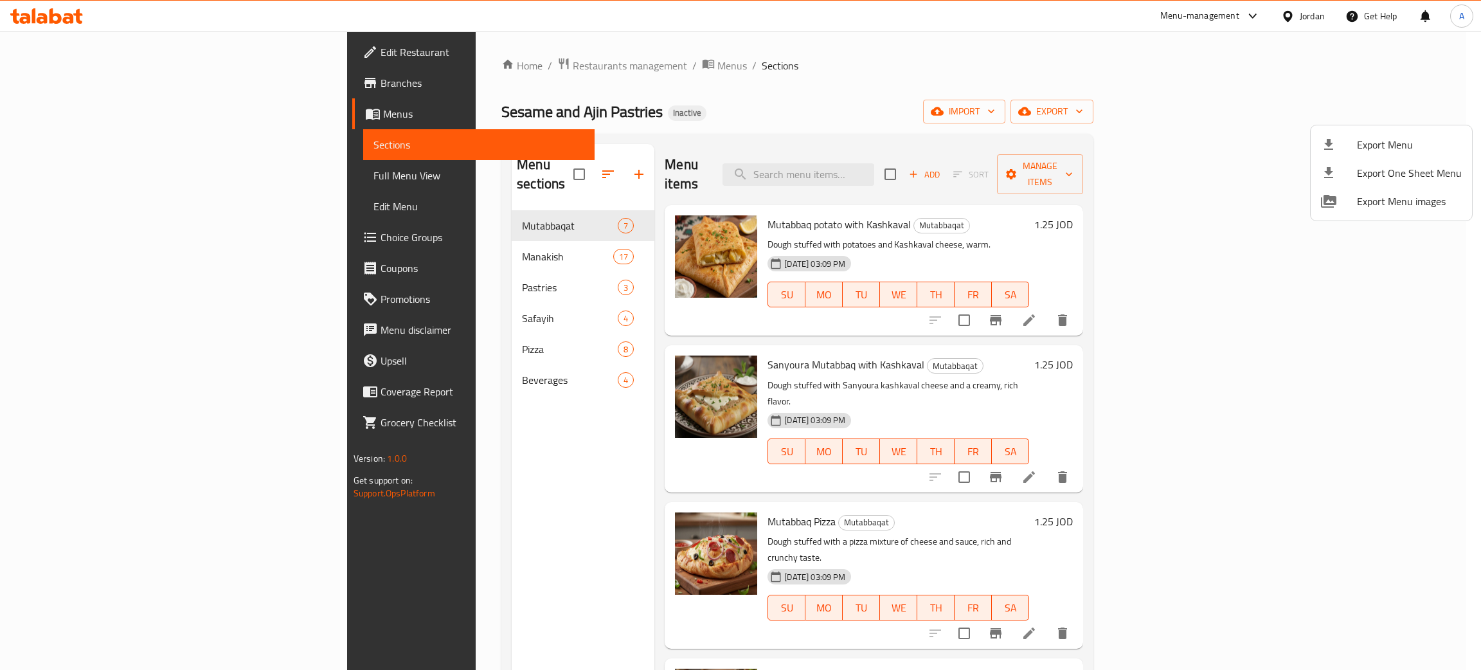
click at [1407, 137] on span "Export Menu" at bounding box center [1409, 144] width 105 height 15
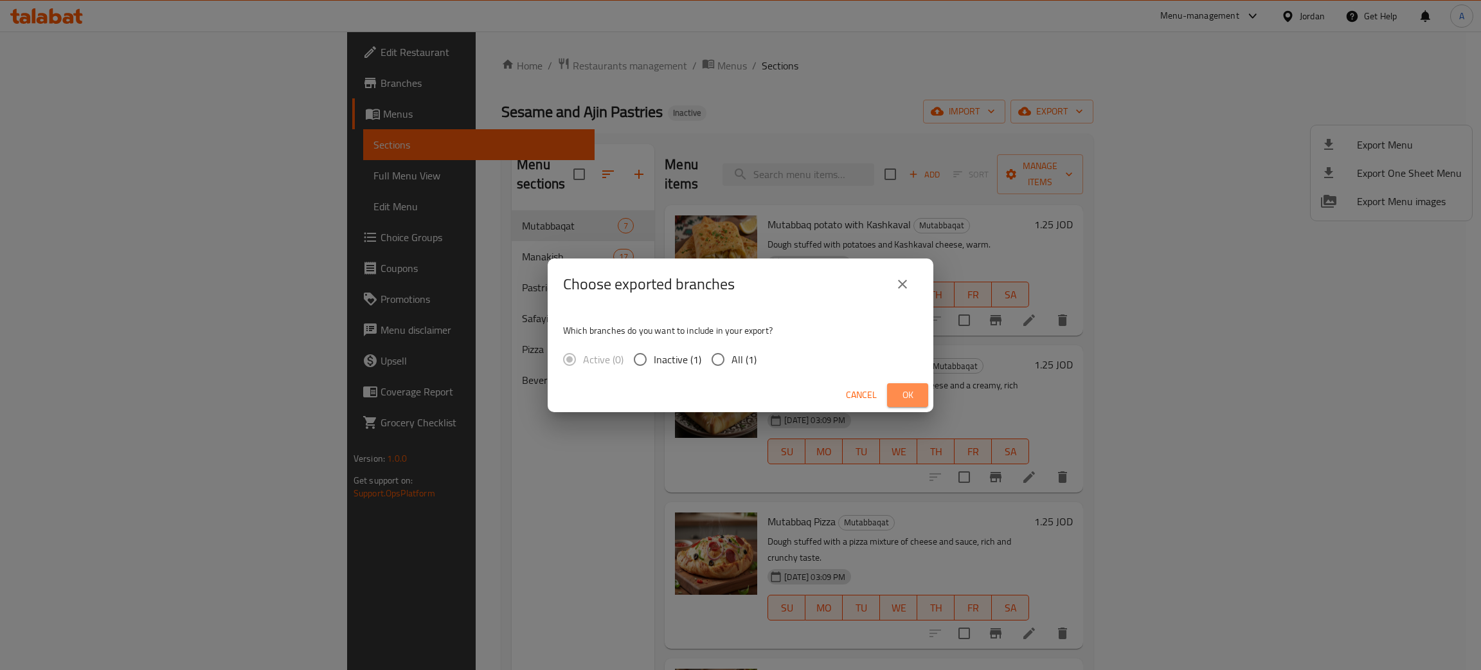
click at [899, 389] on span "Ok" at bounding box center [907, 395] width 21 height 16
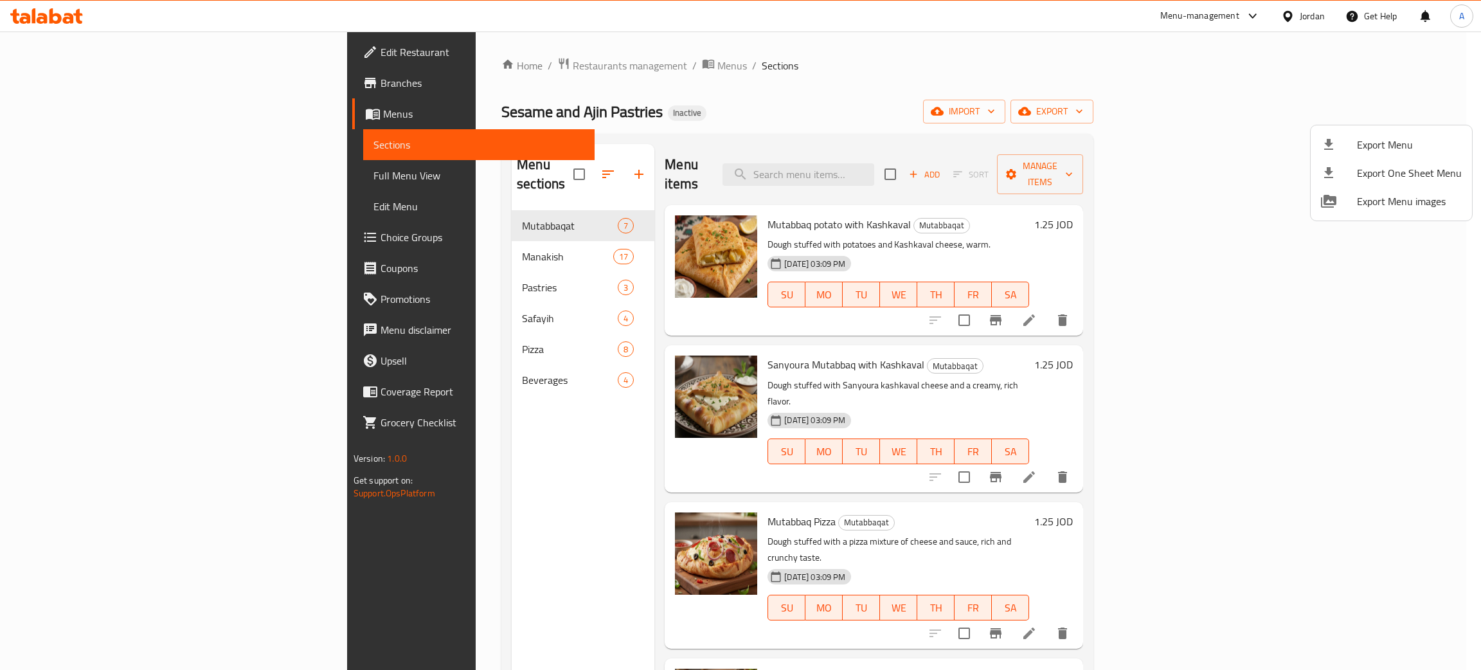
click at [79, 46] on div at bounding box center [740, 335] width 1481 height 670
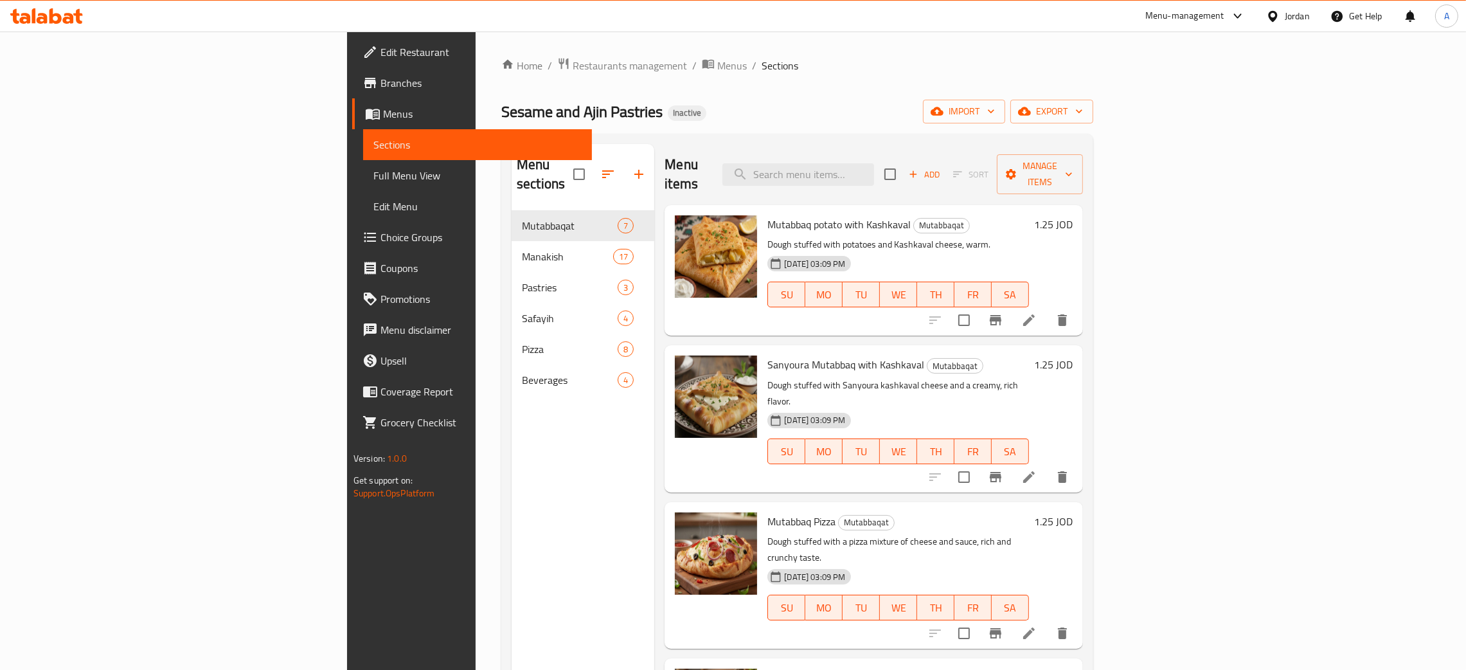
click at [380, 46] on span "Edit Restaurant" at bounding box center [480, 51] width 201 height 15
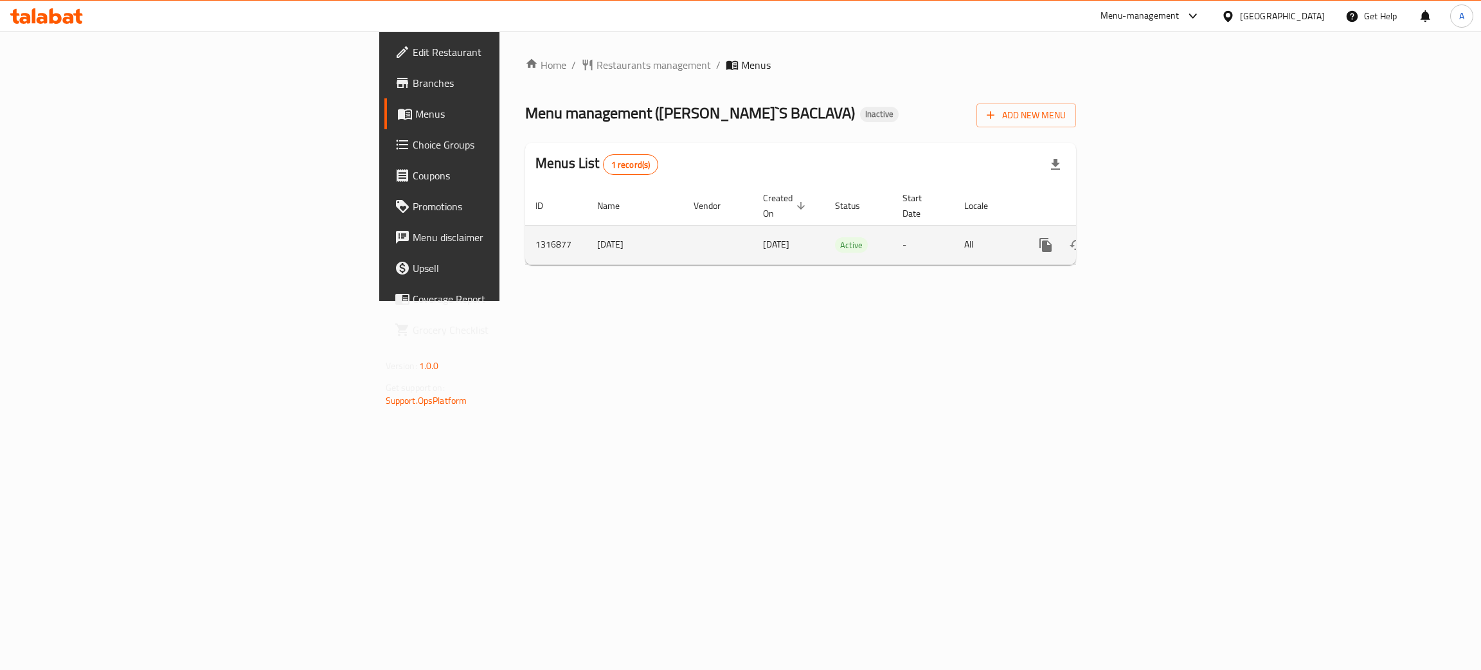
click at [1146, 237] on icon "enhanced table" at bounding box center [1137, 244] width 15 height 15
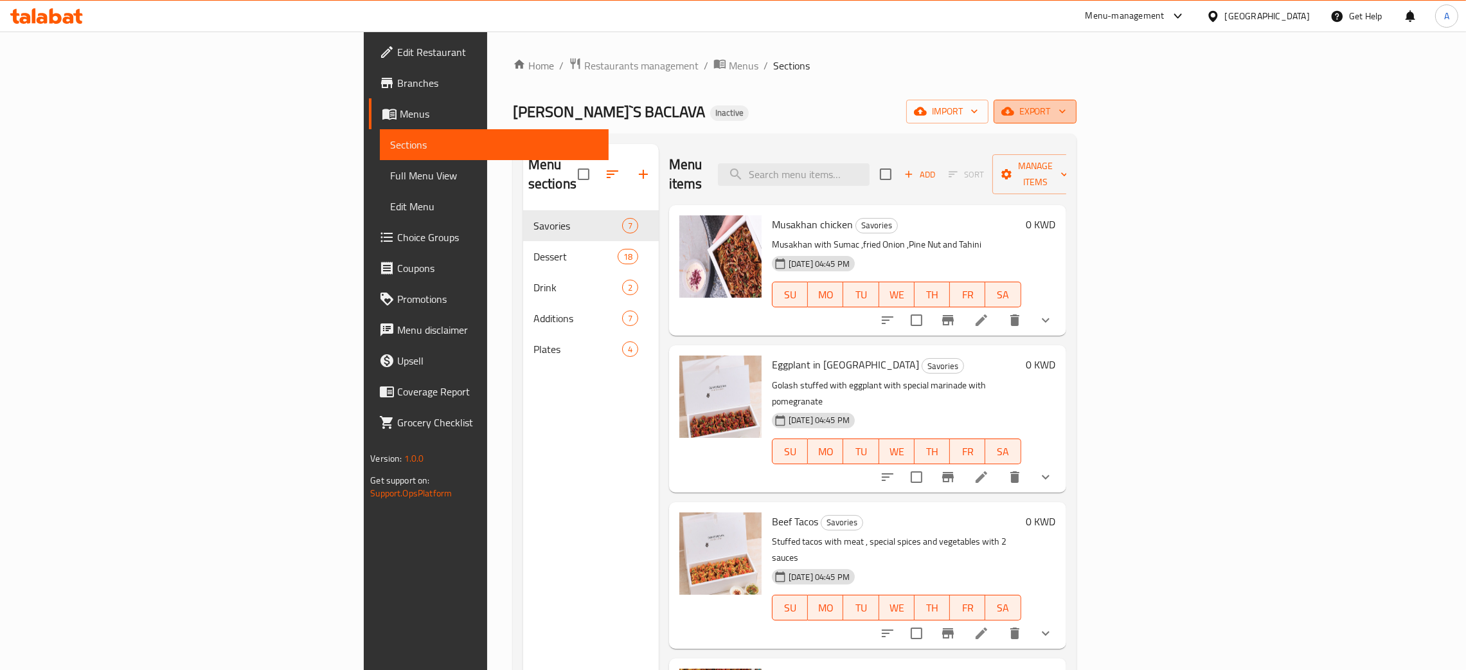
click at [1069, 111] on icon "button" at bounding box center [1062, 111] width 13 height 13
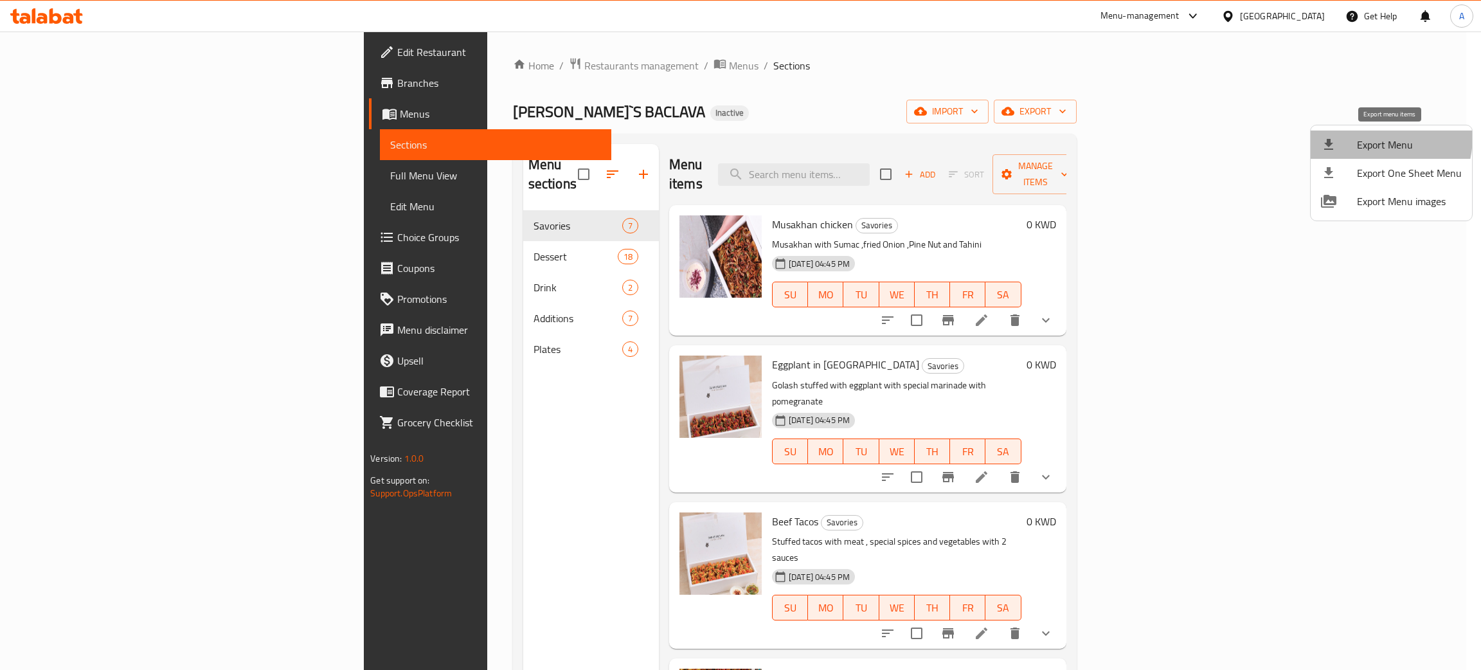
click at [1362, 137] on span "Export Menu" at bounding box center [1409, 144] width 105 height 15
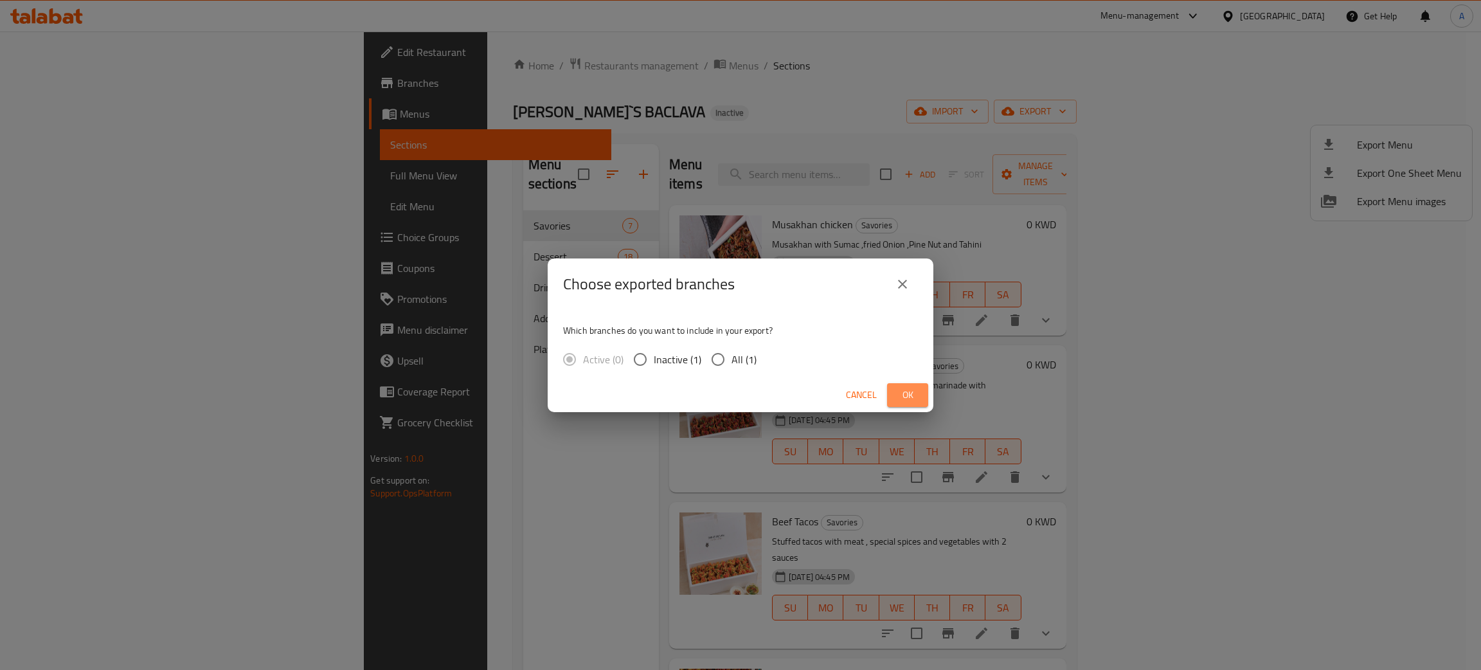
click at [905, 393] on span "Ok" at bounding box center [907, 395] width 21 height 16
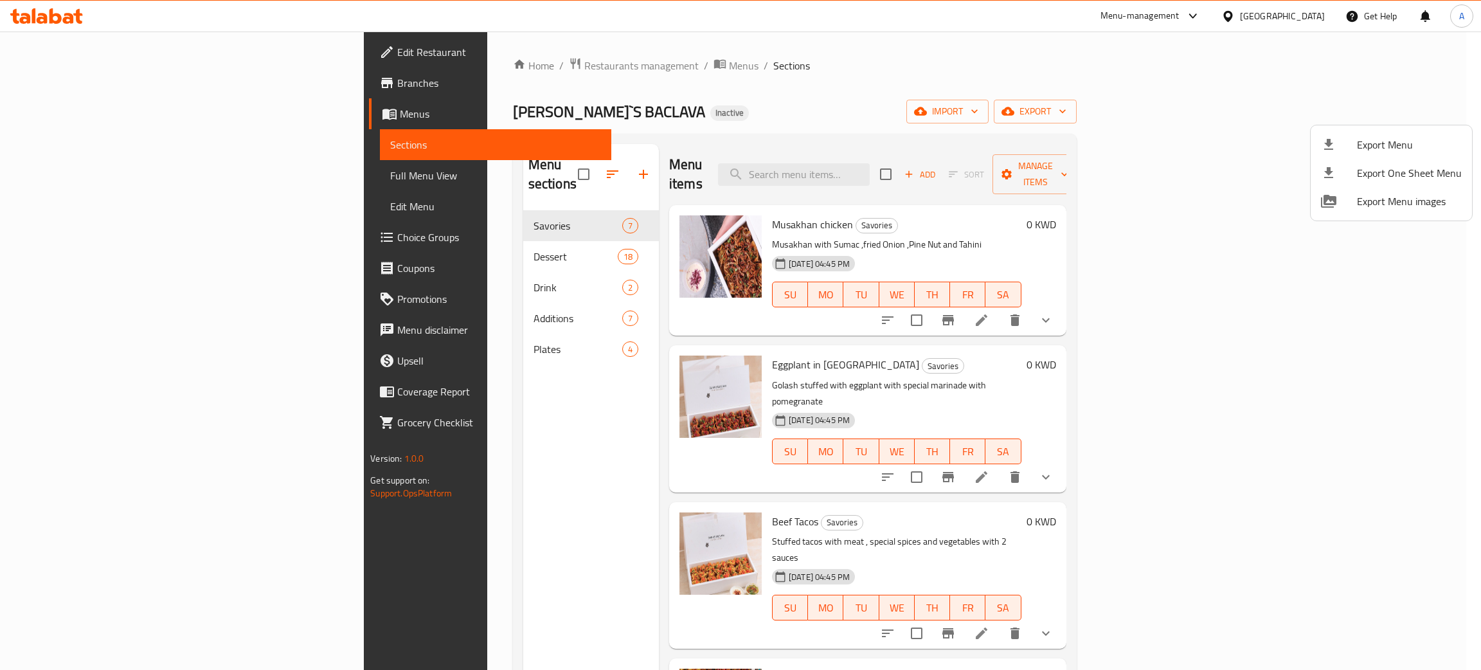
click at [78, 57] on div at bounding box center [740, 335] width 1481 height 670
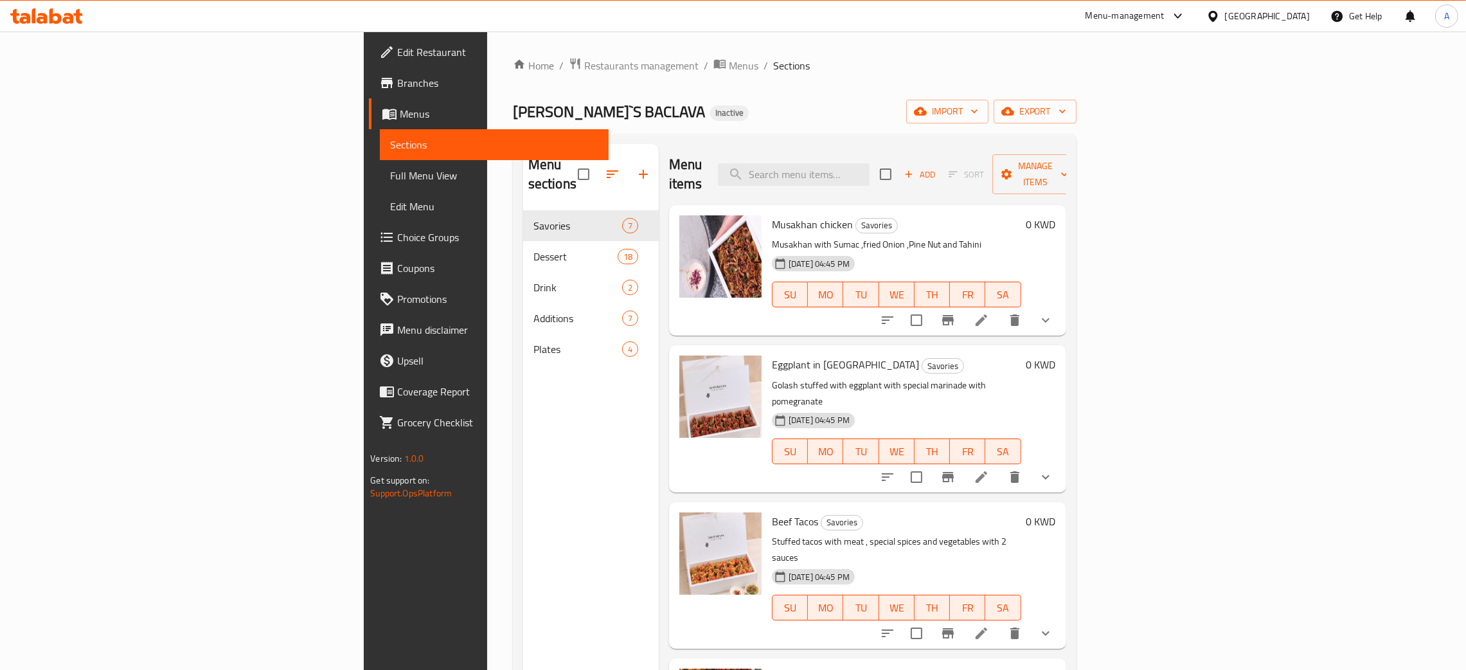
click at [397, 52] on span "Edit Restaurant" at bounding box center [497, 51] width 201 height 15
